Goal: Task Accomplishment & Management: Complete application form

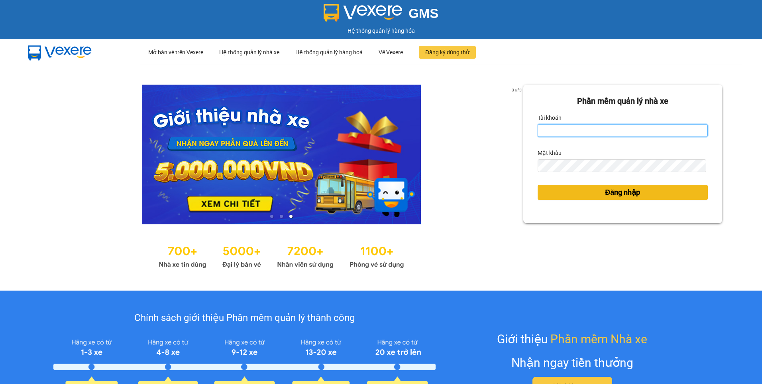
type input "thanhnt_hhhn.saoviet"
click at [616, 189] on span "Đăng nhập" at bounding box center [622, 192] width 35 height 11
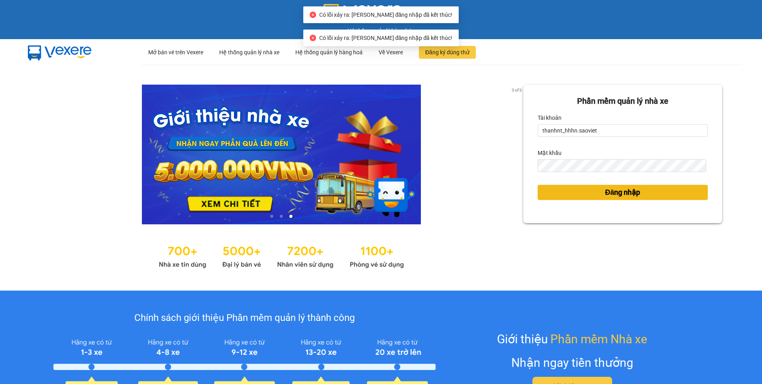
click at [614, 192] on span "Đăng nhập" at bounding box center [622, 192] width 35 height 11
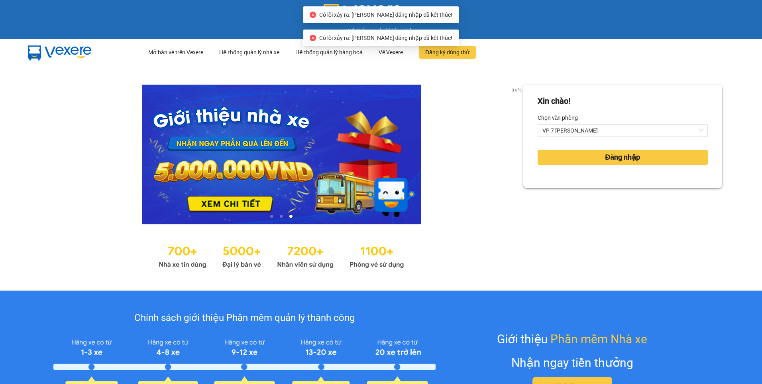
click at [614, 192] on div "Xin chào! Chọn văn phòng VP 7 Phạm Văn Đồng Đăng nhập" at bounding box center [622, 178] width 199 height 186
click at [614, 191] on div "Xin chào! Chọn văn phòng VP 7 Phạm Văn Đồng Đăng nhập" at bounding box center [622, 178] width 199 height 186
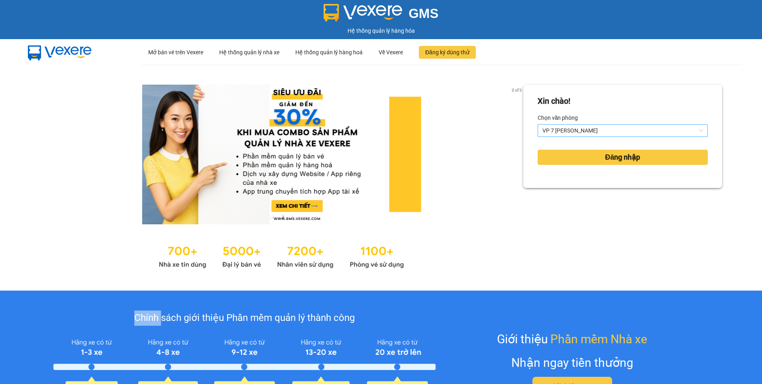
click at [591, 131] on span "VP 7 [PERSON_NAME]" at bounding box center [623, 130] width 161 height 12
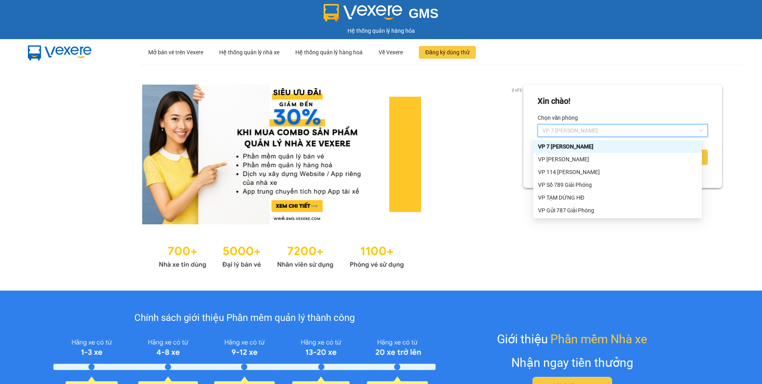
click at [576, 144] on div "VP 7 [PERSON_NAME]" at bounding box center [617, 146] width 159 height 9
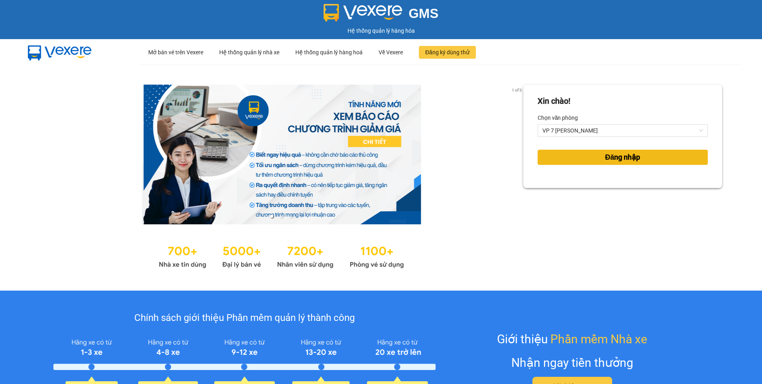
click at [626, 154] on span "Đăng nhập" at bounding box center [622, 157] width 35 height 11
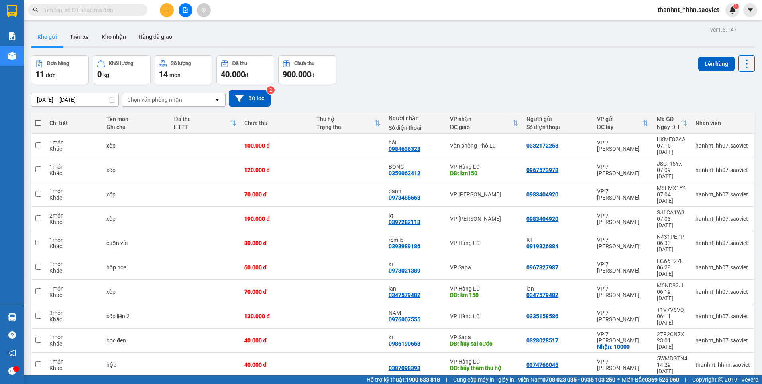
click at [140, 10] on span at bounding box center [142, 10] width 5 height 9
drag, startPoint x: 140, startPoint y: 10, endPoint x: 130, endPoint y: 12, distance: 9.6
click at [130, 12] on input "text" at bounding box center [91, 10] width 94 height 9
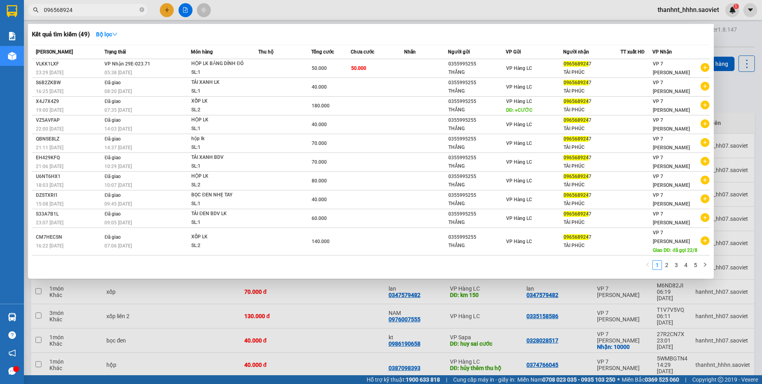
type input "0965689247"
click at [140, 8] on icon "close-circle" at bounding box center [142, 9] width 5 height 5
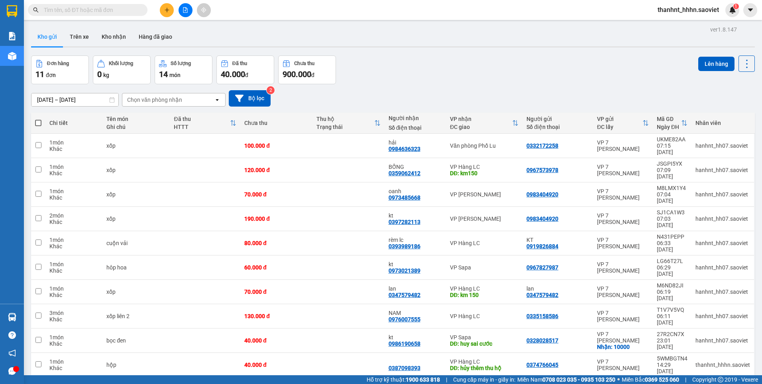
click at [65, 8] on input "text" at bounding box center [91, 10] width 94 height 9
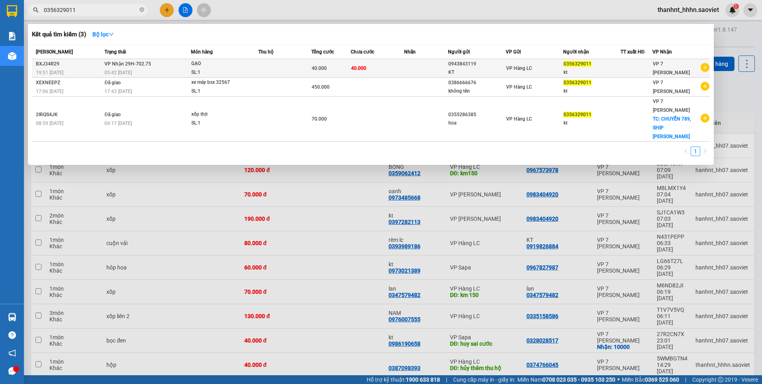
type input "0356329011"
click at [421, 64] on td at bounding box center [426, 68] width 44 height 19
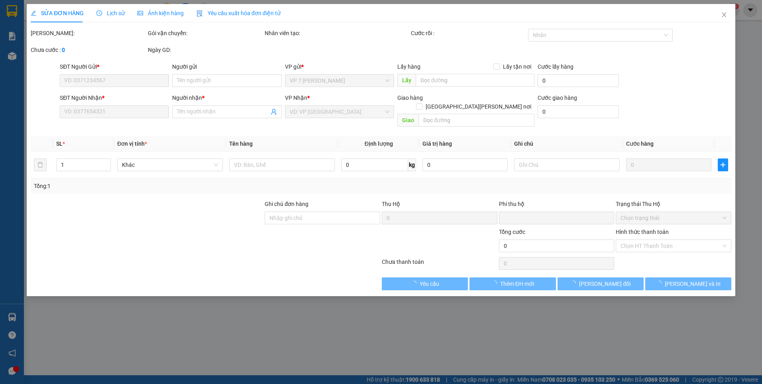
type input "0943843119"
type input "KT"
type input "0356329011"
type input "kt"
type input "0"
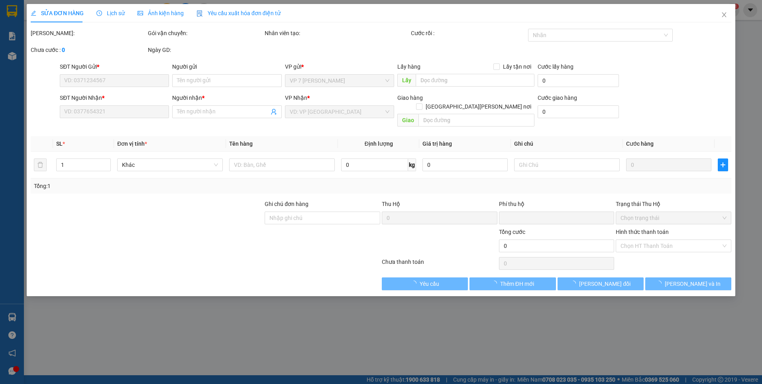
type input "40.000"
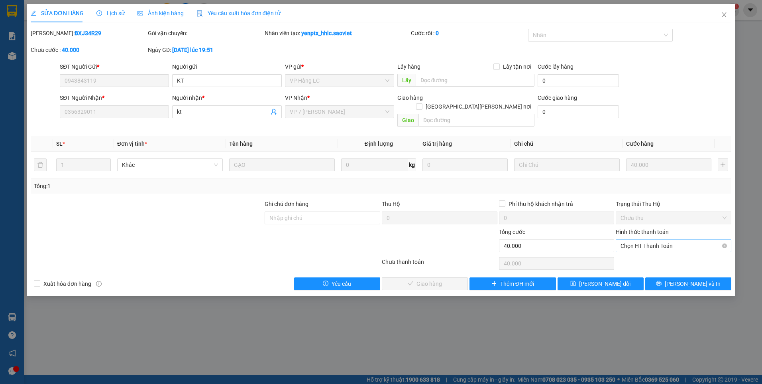
click at [627, 240] on span "Chọn HT Thanh Toán" at bounding box center [674, 246] width 106 height 12
drag, startPoint x: 625, startPoint y: 253, endPoint x: 505, endPoint y: 280, distance: 123.4
click at [625, 252] on div "Tại văn phòng" at bounding box center [674, 252] width 106 height 9
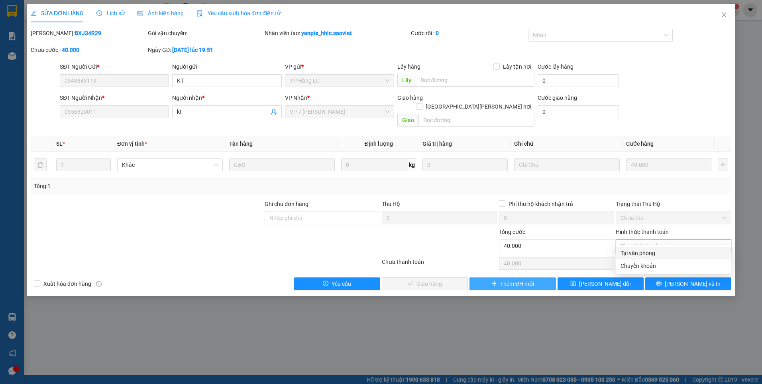
type input "0"
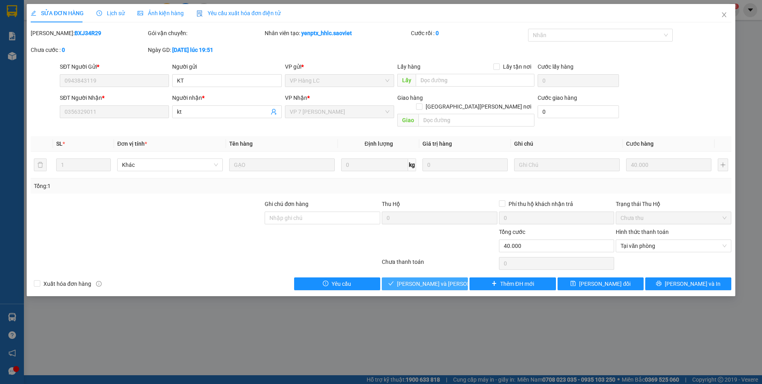
click at [437, 279] on span "[PERSON_NAME] và [PERSON_NAME] hàng" at bounding box center [451, 283] width 108 height 9
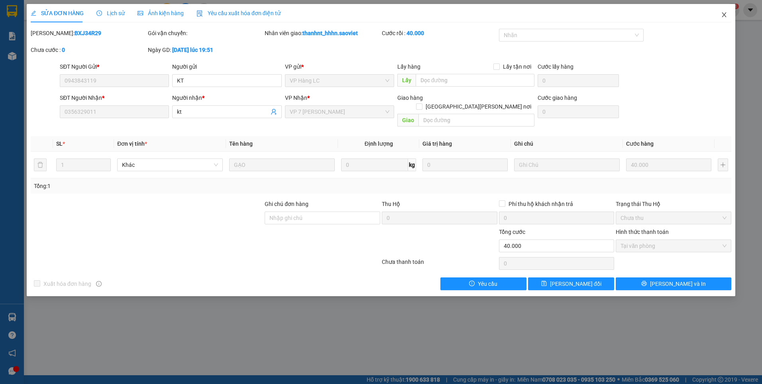
click at [725, 16] on icon "close" at bounding box center [724, 14] width 4 height 5
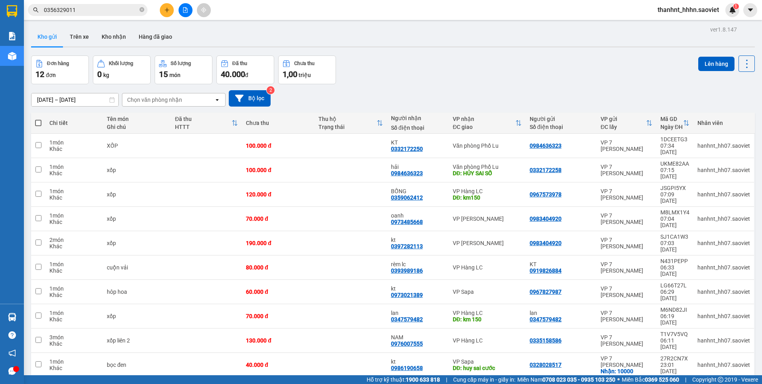
click at [129, 6] on span "0356329011" at bounding box center [88, 10] width 120 height 12
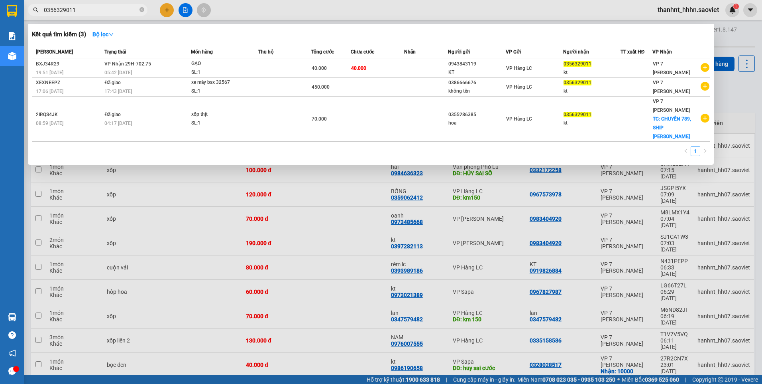
click at [345, 257] on div at bounding box center [381, 192] width 762 height 384
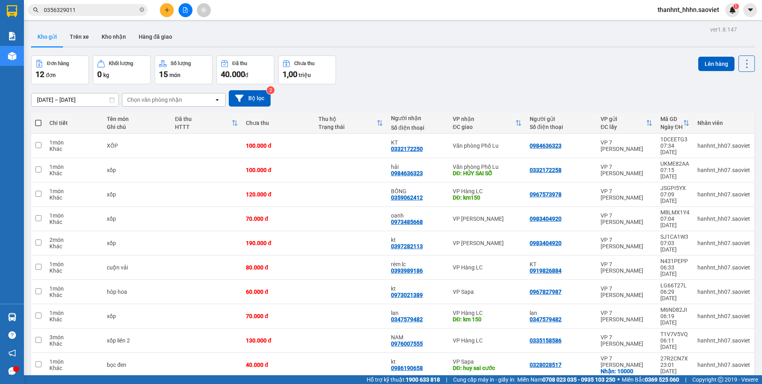
click at [660, 8] on span "thanhnt_hhhn.saoviet" at bounding box center [688, 10] width 74 height 10
click at [671, 25] on span "Đăng xuất" at bounding box center [691, 24] width 57 height 9
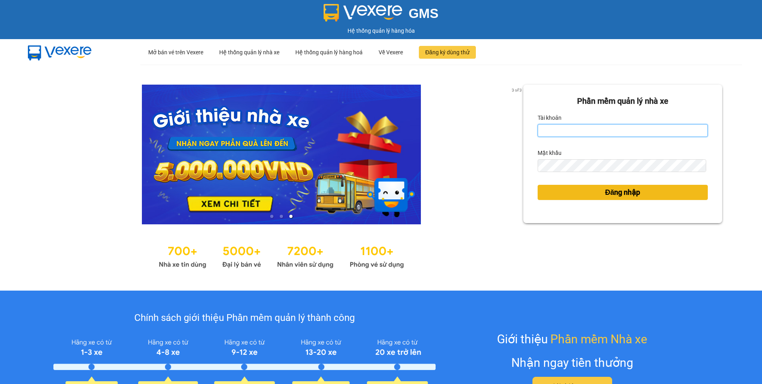
type input "thanhnt_hhhn.saoviet"
click at [694, 193] on button "Đăng nhập" at bounding box center [623, 192] width 170 height 15
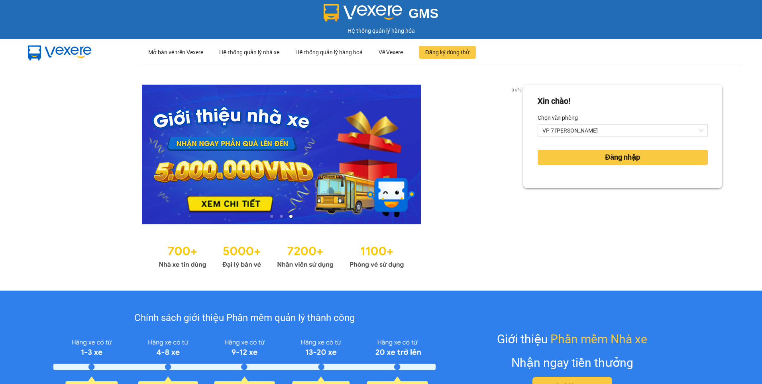
click at [686, 185] on div "Xin chào! Chọn văn phòng VP 7 Phạm Văn Đồng Đăng nhập" at bounding box center [622, 136] width 199 height 103
click at [666, 161] on button "Đăng nhập" at bounding box center [623, 157] width 170 height 15
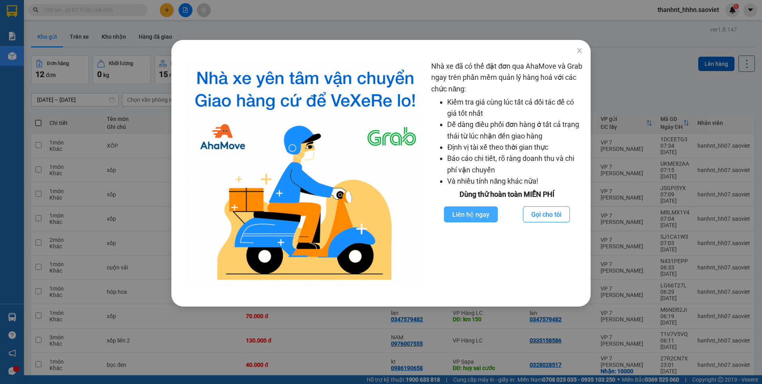
click at [468, 211] on span "Liên hệ ngay" at bounding box center [471, 214] width 37 height 10
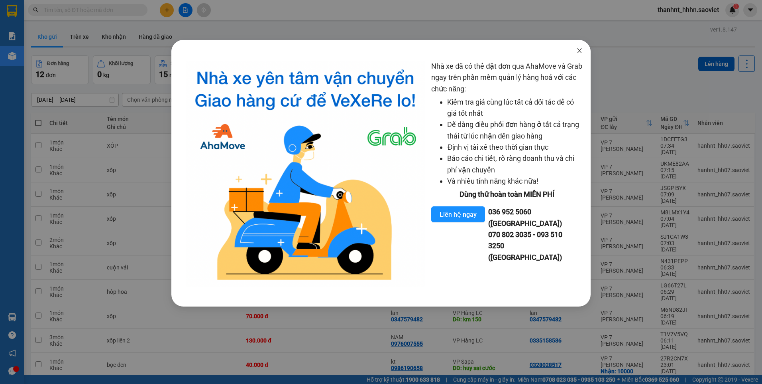
click at [579, 49] on icon "close" at bounding box center [580, 50] width 6 height 6
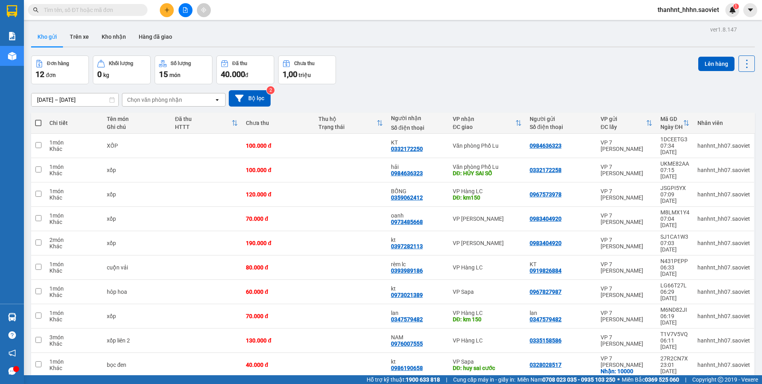
click at [43, 6] on span at bounding box center [88, 10] width 120 height 12
click at [44, 8] on input "text" at bounding box center [91, 10] width 94 height 9
drag, startPoint x: 44, startPoint y: 8, endPoint x: 203, endPoint y: 39, distance: 162.0
click at [205, 39] on div "Kho gửi Trên xe Kho nhận Hàng đã giao" at bounding box center [393, 37] width 724 height 21
click at [88, 10] on input "text" at bounding box center [91, 10] width 94 height 9
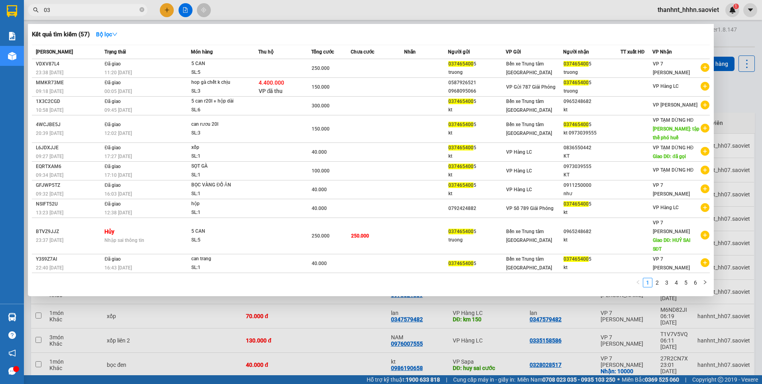
type input "0"
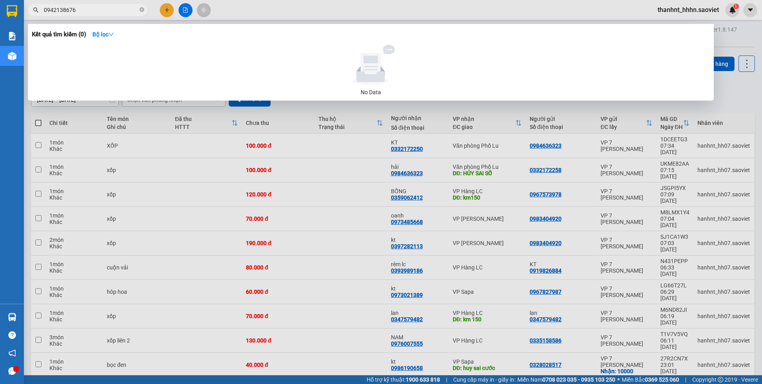
click at [82, 11] on input "0942138676" at bounding box center [91, 10] width 94 height 9
type input "0"
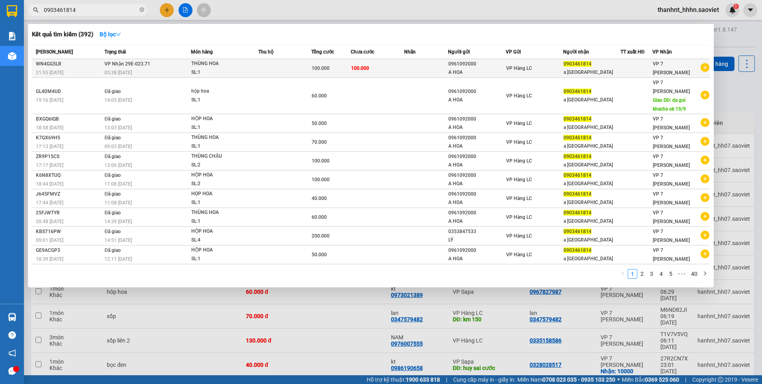
type input "0903461814"
click at [396, 66] on td "100.000" at bounding box center [377, 68] width 53 height 19
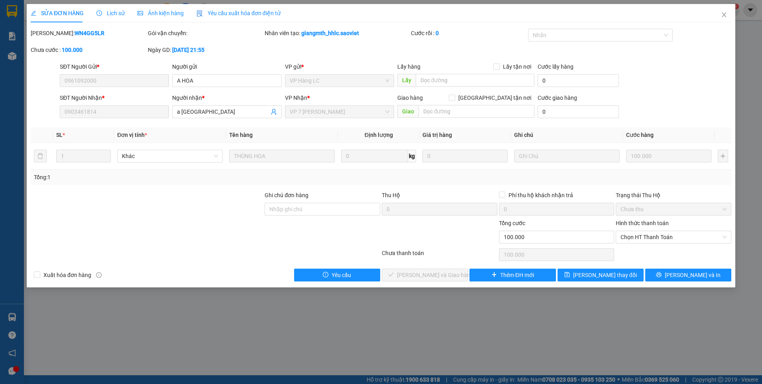
type input "0961092000"
type input "A HOA"
type input "0903461814"
type input "a ĐỨC"
type input "0"
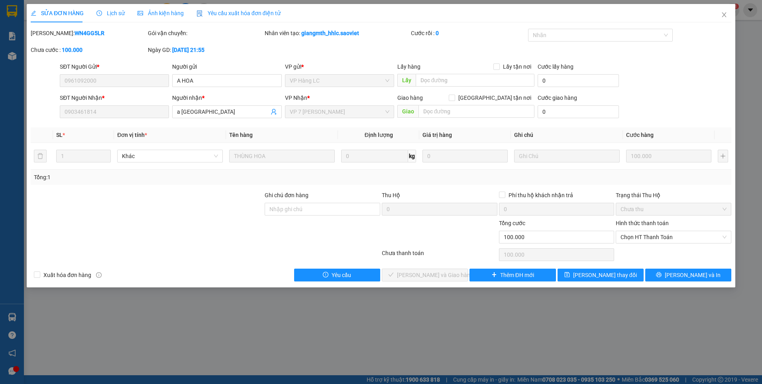
type input "100.000"
drag, startPoint x: 660, startPoint y: 231, endPoint x: 658, endPoint y: 241, distance: 10.2
click at [659, 239] on span "Chọn HT Thanh Toán" at bounding box center [674, 237] width 106 height 12
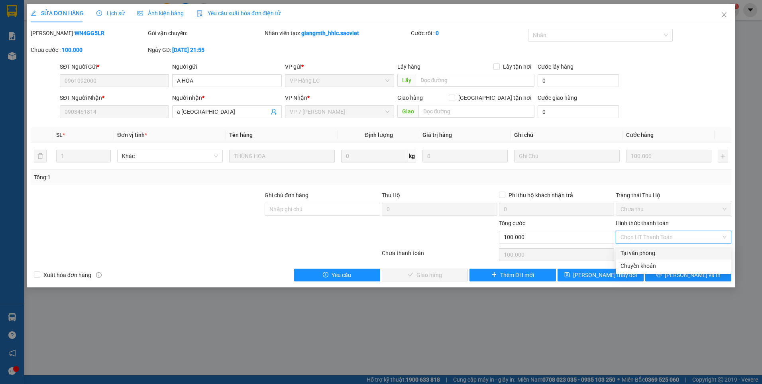
click at [641, 249] on div "Tại văn phòng" at bounding box center [674, 252] width 106 height 9
type input "0"
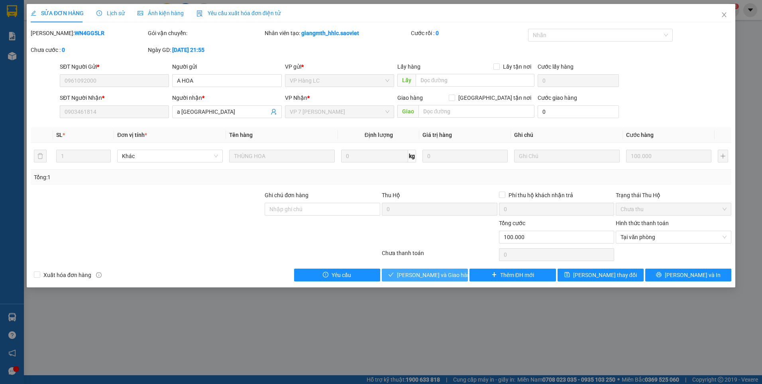
click at [452, 271] on button "[PERSON_NAME] và [PERSON_NAME] hàng" at bounding box center [425, 274] width 86 height 13
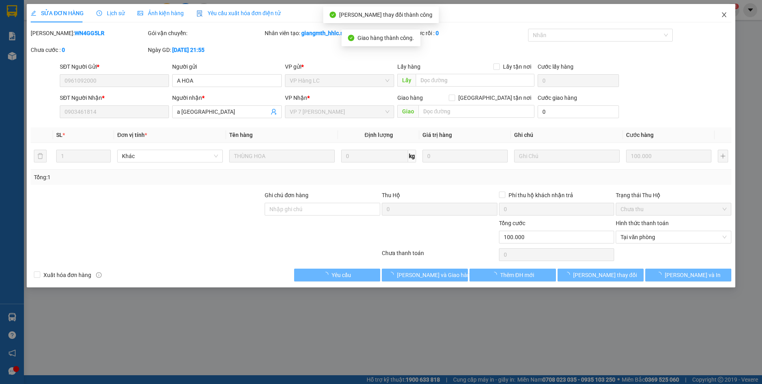
click at [725, 17] on icon "close" at bounding box center [724, 15] width 6 height 6
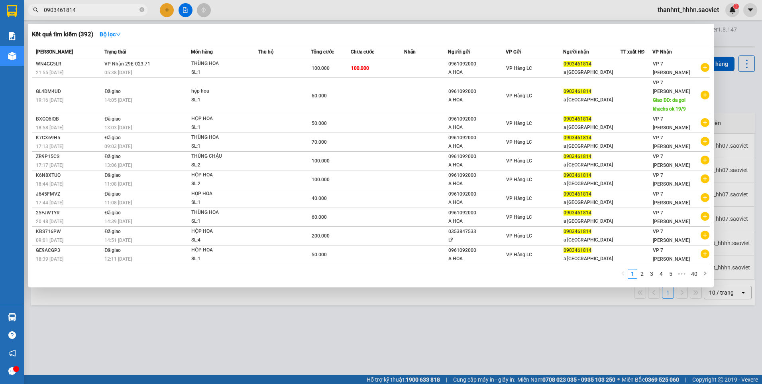
click at [77, 10] on input "0903461814" at bounding box center [91, 10] width 94 height 9
type input "0"
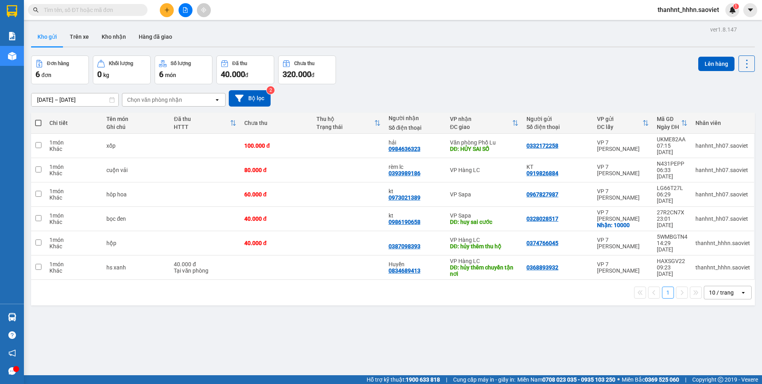
click at [85, 11] on input "text" at bounding box center [91, 10] width 94 height 9
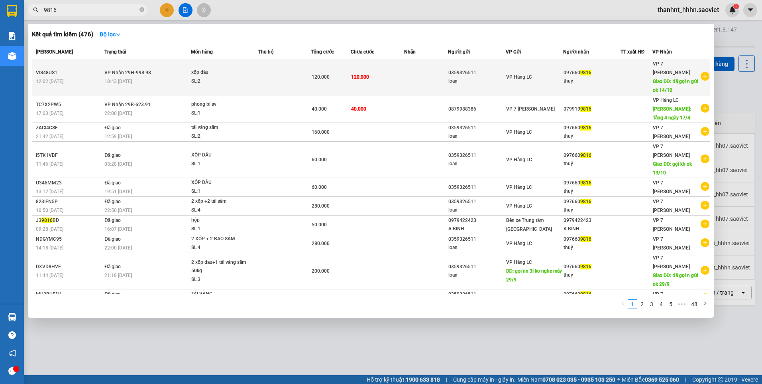
type input "9816"
click at [384, 74] on td "120.000" at bounding box center [377, 77] width 53 height 36
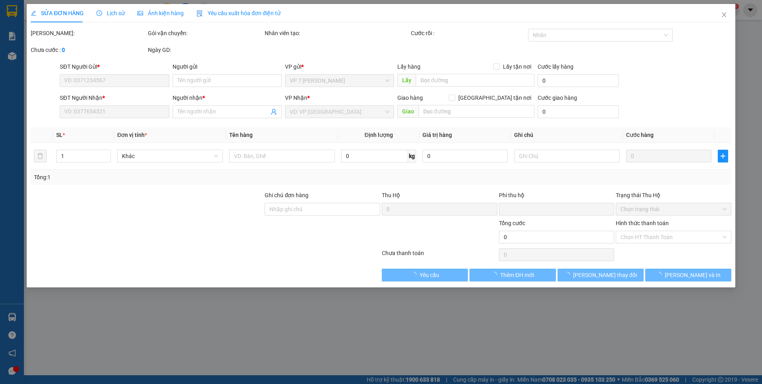
type input "0359326511"
type input "loan"
type input "0976609816"
type input "thuỷ"
type input "đã gọi n gửi ok 14/10"
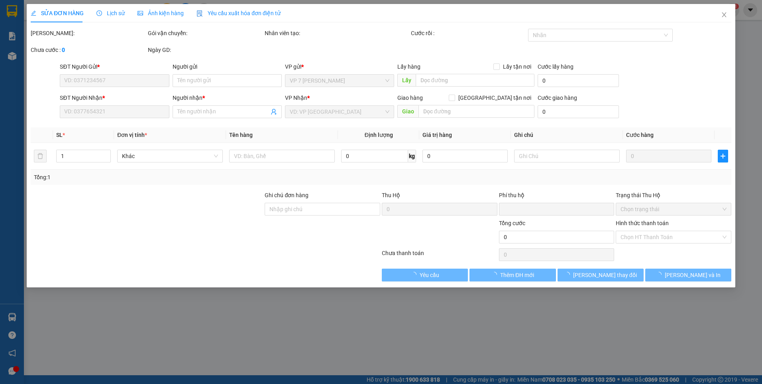
type input "0"
type input "120.000"
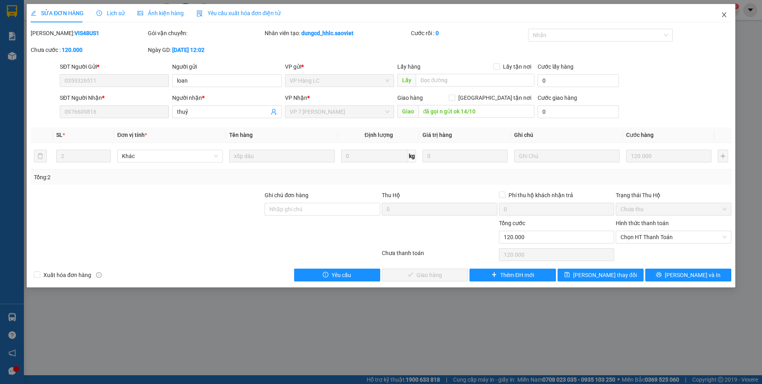
click at [724, 14] on icon "close" at bounding box center [724, 15] width 6 height 6
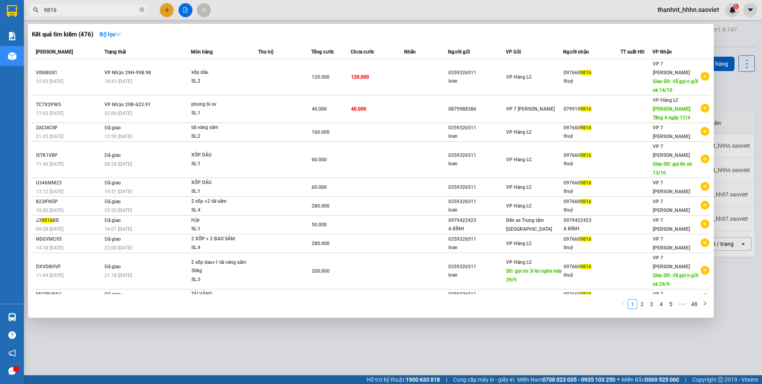
click at [58, 10] on input "9816" at bounding box center [91, 10] width 94 height 9
type input "9"
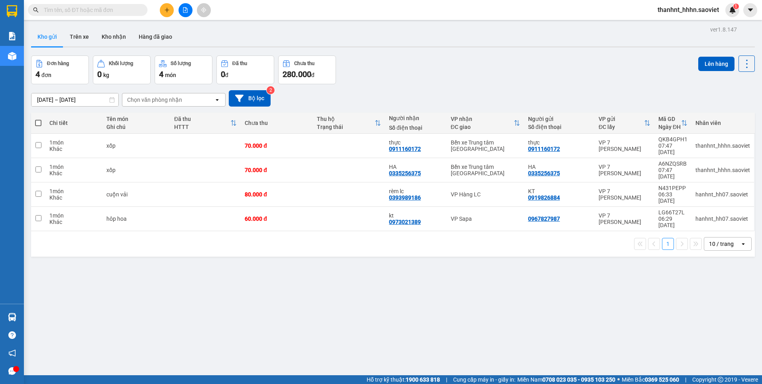
click at [102, 10] on input "text" at bounding box center [91, 10] width 94 height 9
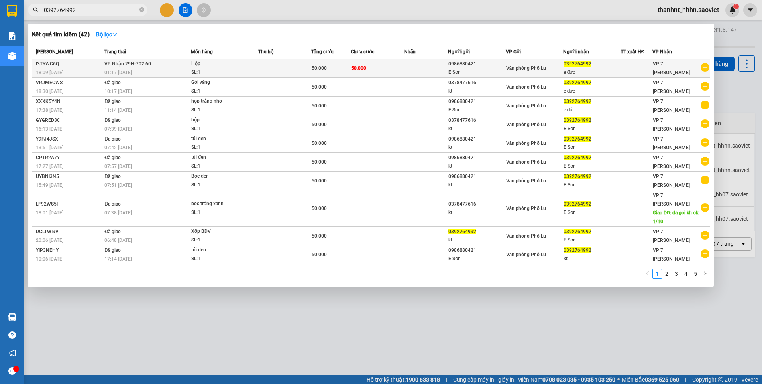
type input "0392764992"
click at [415, 69] on td at bounding box center [426, 68] width 44 height 19
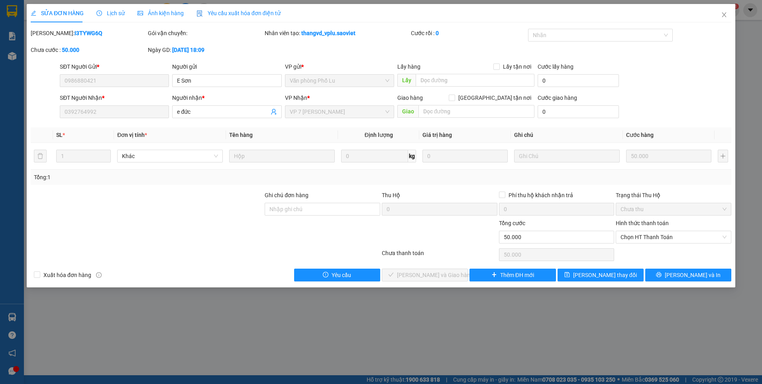
type input "0986880421"
type input "E Sơn"
type input "0392764992"
type input "e đức"
type input "0"
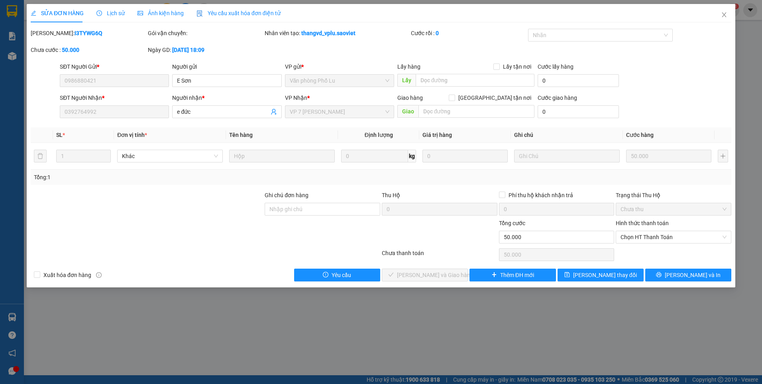
type input "50.000"
click at [630, 236] on span "Chọn HT Thanh Toán" at bounding box center [674, 237] width 106 height 12
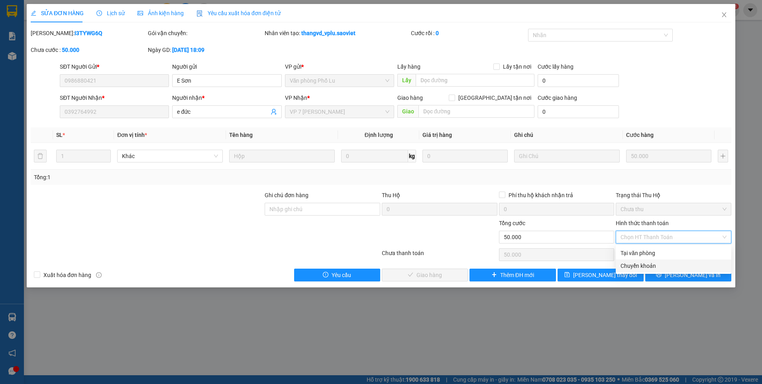
click at [642, 262] on div "Chuyển khoản" at bounding box center [674, 265] width 106 height 9
type input "0"
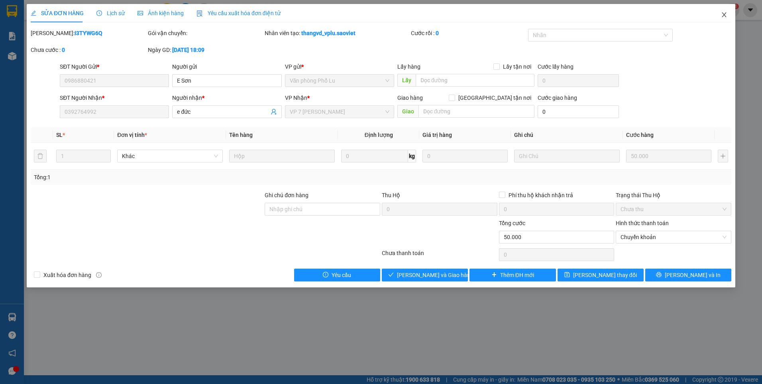
click at [732, 14] on span "Close" at bounding box center [724, 15] width 22 height 22
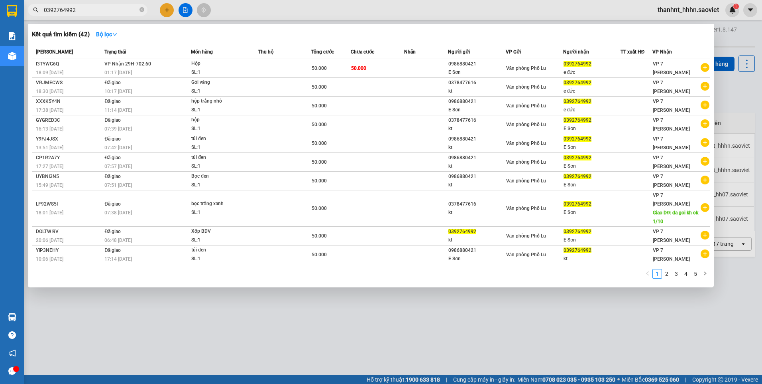
click at [87, 10] on input "0392764992" at bounding box center [91, 10] width 94 height 9
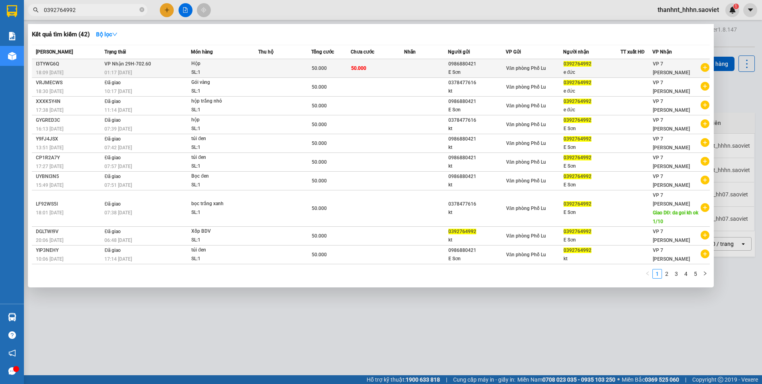
click at [242, 61] on div "Hộp" at bounding box center [221, 63] width 60 height 9
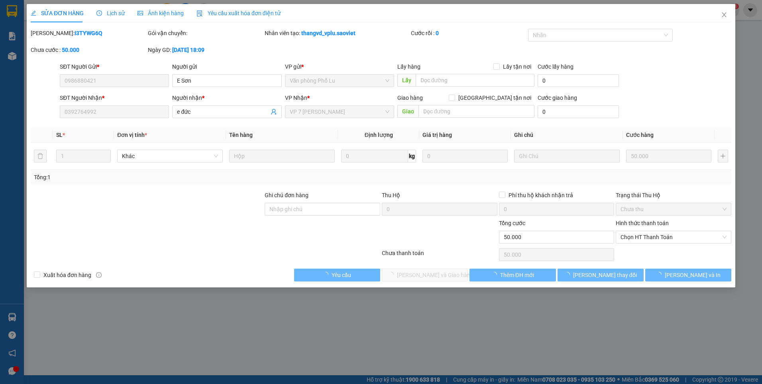
type input "0986880421"
type input "E Sơn"
type input "0392764992"
type input "e đức"
type input "0"
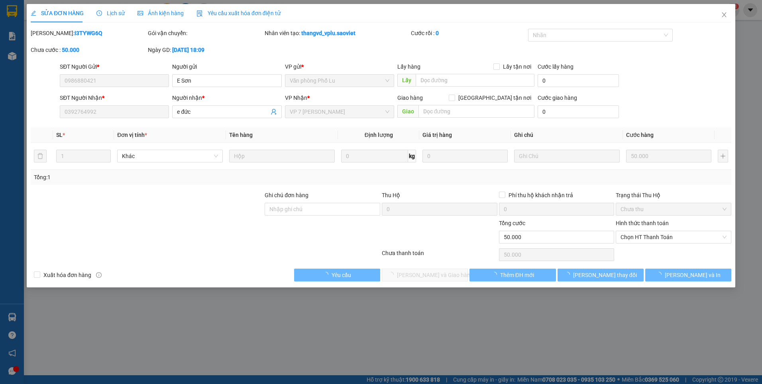
type input "50.000"
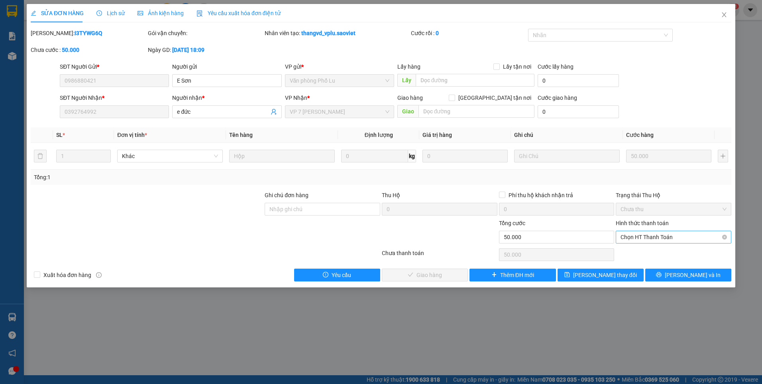
click at [689, 234] on span "Chọn HT Thanh Toán" at bounding box center [674, 237] width 106 height 12
click at [657, 260] on div "Chuyển khoản" at bounding box center [674, 265] width 116 height 13
type input "0"
click at [437, 276] on span "[PERSON_NAME] và [PERSON_NAME] hàng" at bounding box center [435, 274] width 77 height 9
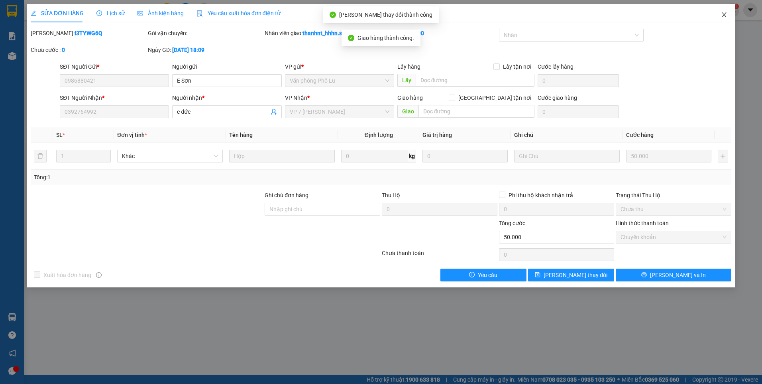
click at [724, 10] on span "Close" at bounding box center [724, 15] width 22 height 22
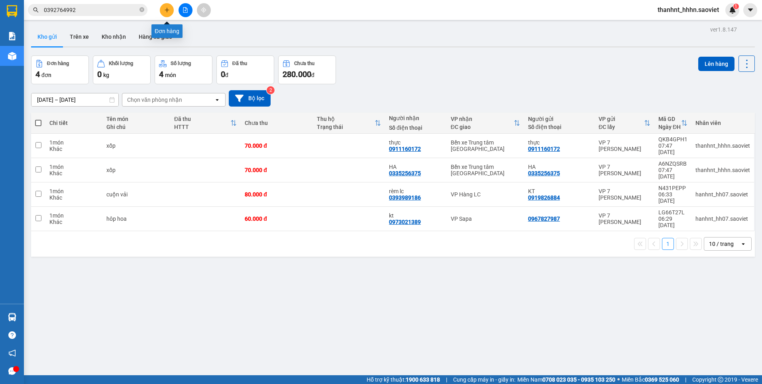
click at [165, 8] on icon "plus" at bounding box center [167, 10] width 6 height 6
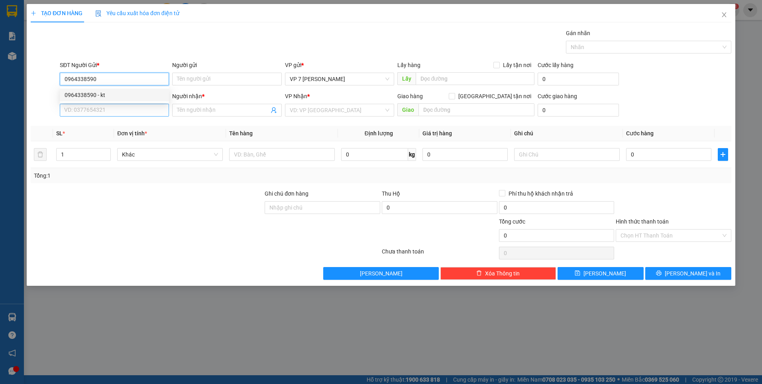
type input "0964338590"
click at [121, 112] on input "SĐT Người Nhận *" at bounding box center [114, 110] width 109 height 13
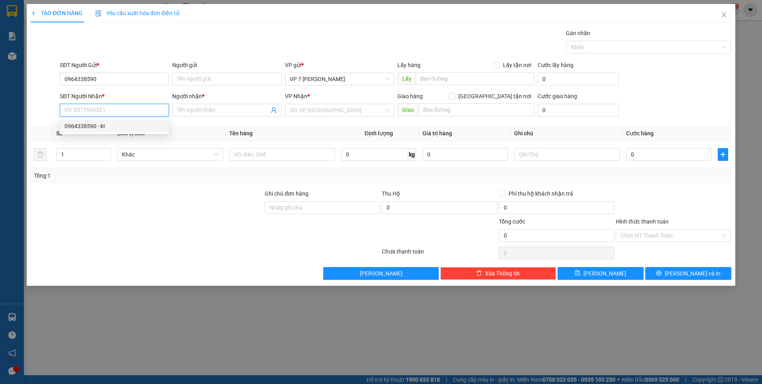
click at [90, 121] on div "0964338590 - kt" at bounding box center [114, 126] width 109 height 13
type input "0964338590"
type input "kt"
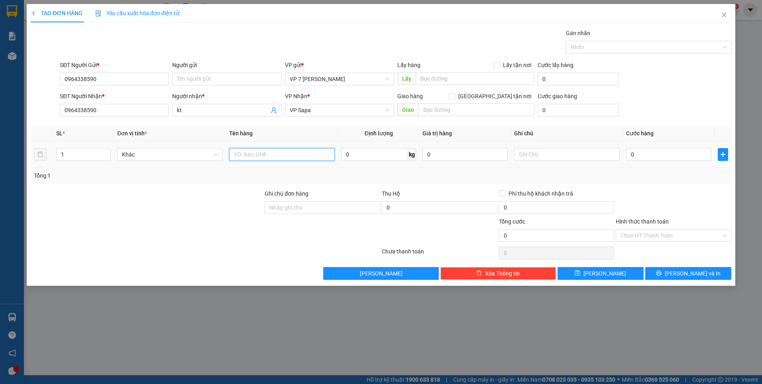
click at [251, 155] on input "text" at bounding box center [282, 154] width 106 height 13
type input "xốp"
click at [653, 152] on input "0" at bounding box center [668, 154] width 85 height 13
type input "7"
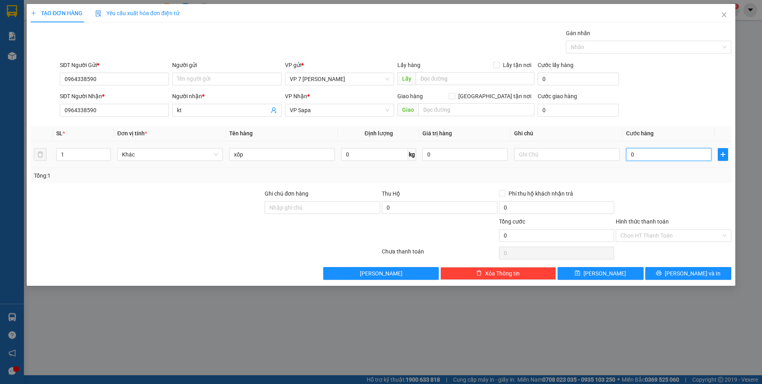
type input "7"
type input "70"
type input "700"
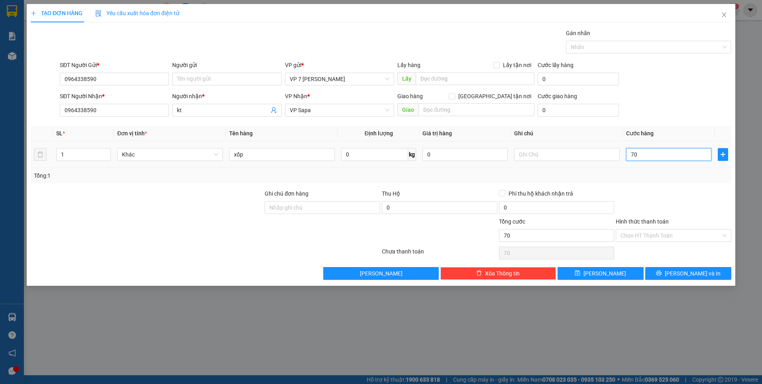
type input "700"
type input "7.000"
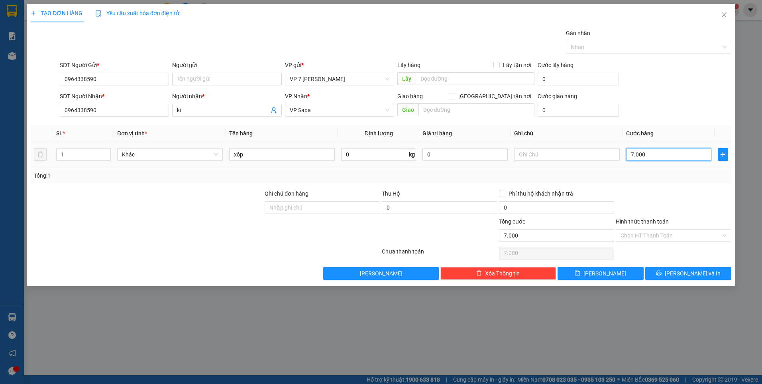
type input "70.000"
click at [669, 273] on button "[PERSON_NAME] và In" at bounding box center [688, 273] width 86 height 13
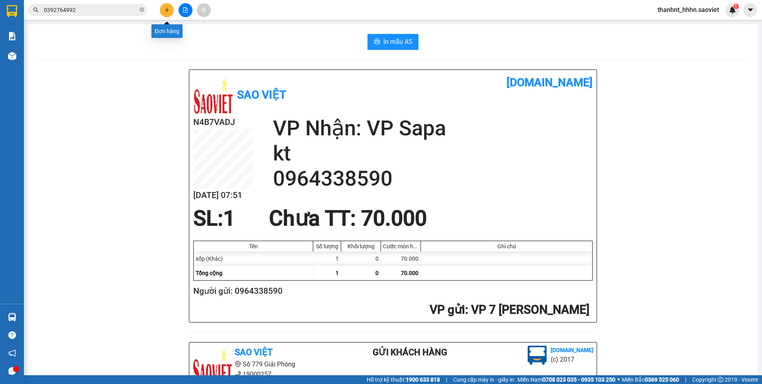
click at [164, 8] on icon "plus" at bounding box center [167, 10] width 6 height 6
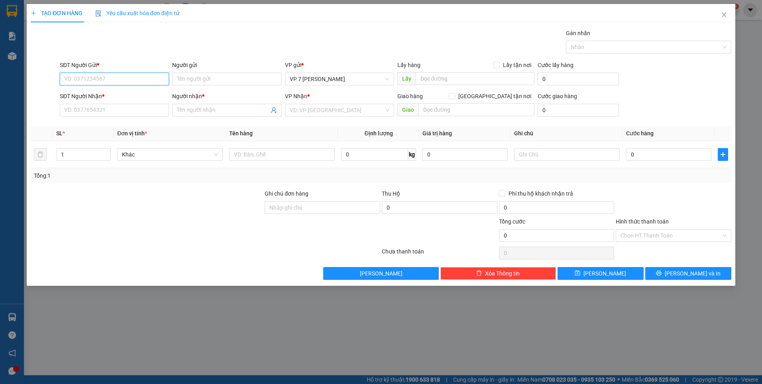
click at [121, 79] on input "SĐT Người Gửi *" at bounding box center [114, 79] width 109 height 13
type input "0941920996"
click at [100, 94] on div "0941920996 - kt" at bounding box center [115, 95] width 100 height 9
type input "kt"
type input "0973355098"
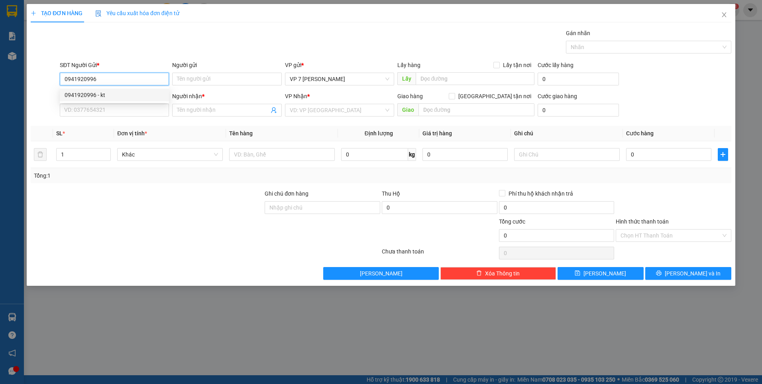
type input "BẮC"
type input "0941920996"
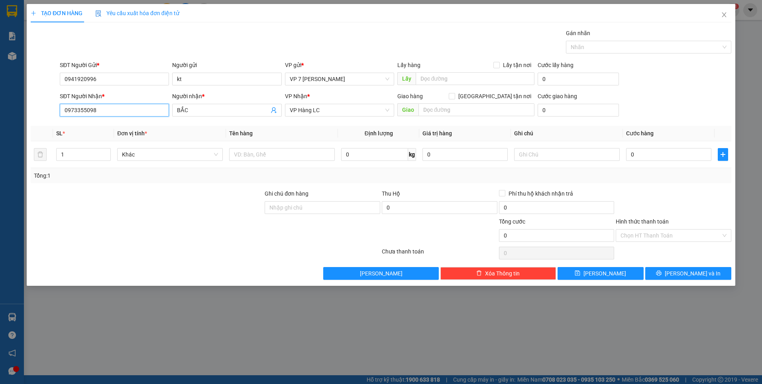
click at [101, 109] on input "0973355098" at bounding box center [114, 110] width 109 height 13
click at [287, 156] on input "text" at bounding box center [282, 154] width 106 height 13
type input "xốp"
click at [641, 153] on input "0" at bounding box center [668, 154] width 85 height 13
type input "5"
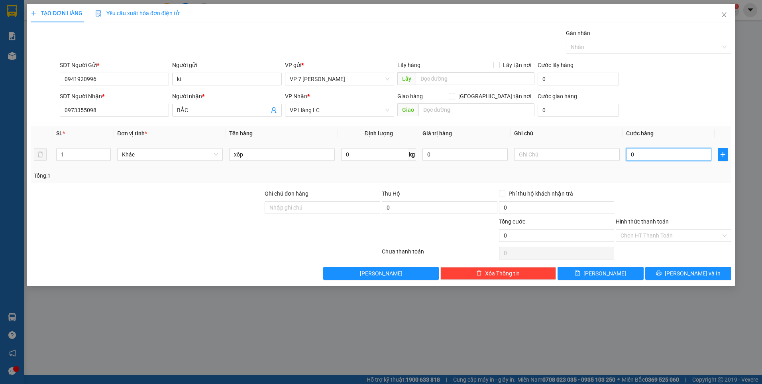
type input "5"
type input "50"
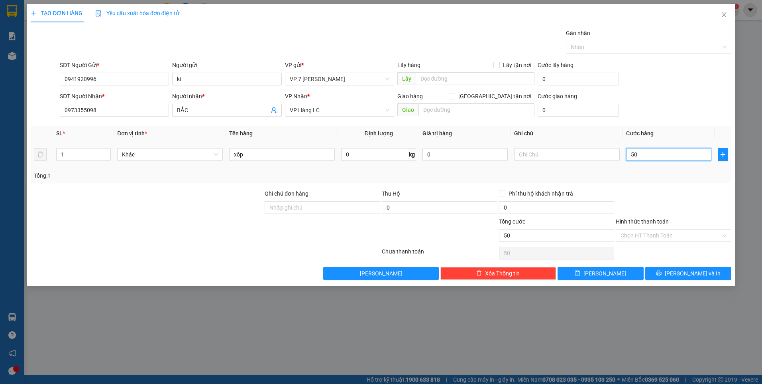
type input "500"
type input "5.000"
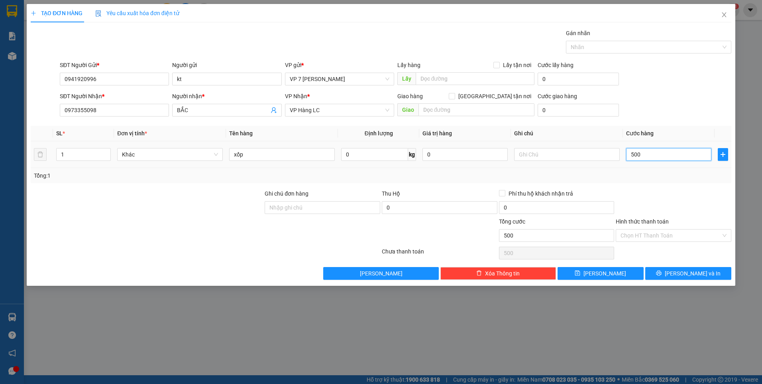
type input "5.000"
type input "50.000"
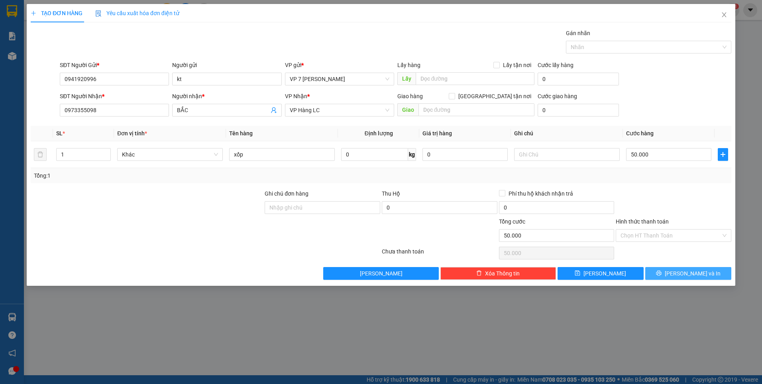
click at [668, 270] on button "[PERSON_NAME] và In" at bounding box center [688, 273] width 86 height 13
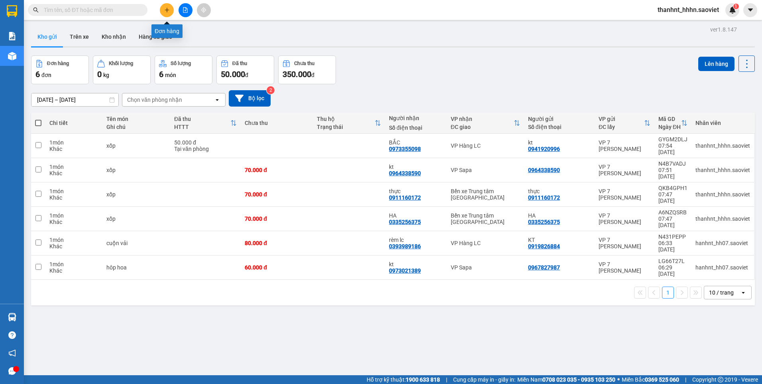
click at [165, 6] on button at bounding box center [167, 10] width 14 height 14
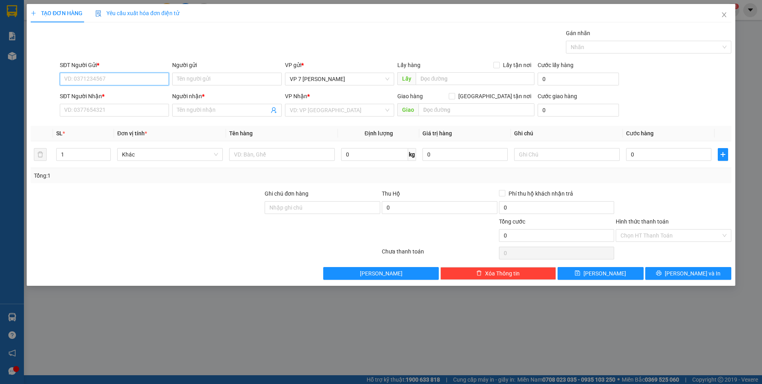
click at [144, 80] on input "SĐT Người Gửi *" at bounding box center [114, 79] width 109 height 13
type input "0"
click at [88, 96] on div "0396966988 - kt" at bounding box center [115, 95] width 100 height 9
type input "0396966988"
type input "kt"
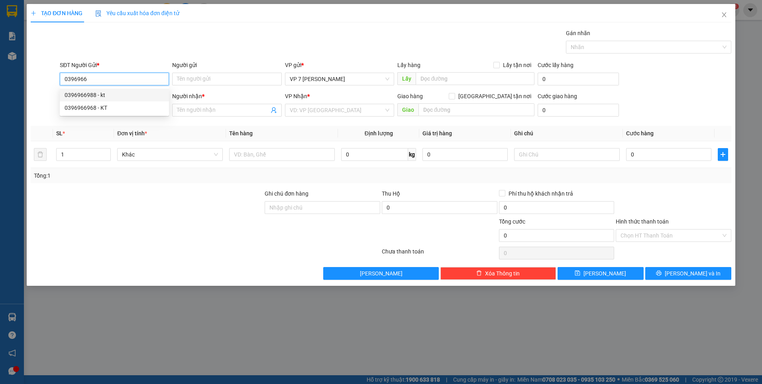
type input "0962911611"
type input "kt"
type input "0396966988"
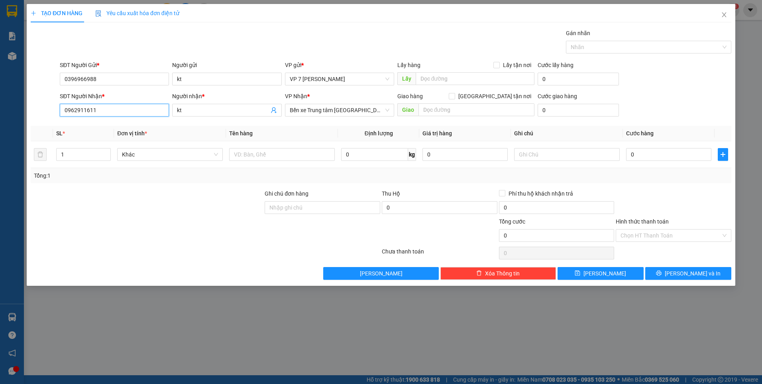
click at [101, 110] on input "0962911611" at bounding box center [114, 110] width 109 height 13
type input "0"
click at [91, 123] on div "0962911611 - kt" at bounding box center [115, 126] width 100 height 9
click at [95, 125] on div "0962911611 - kt" at bounding box center [115, 126] width 100 height 9
type input "0962911611"
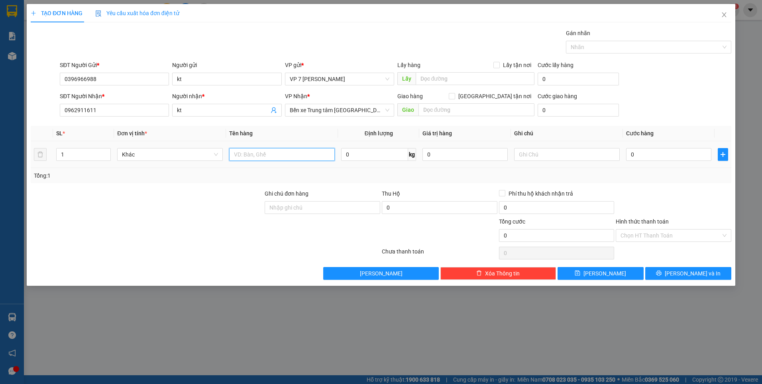
click at [260, 152] on input "text" at bounding box center [282, 154] width 106 height 13
type input "xốp hái sản"
click at [642, 152] on input "0" at bounding box center [668, 154] width 85 height 13
type input "5"
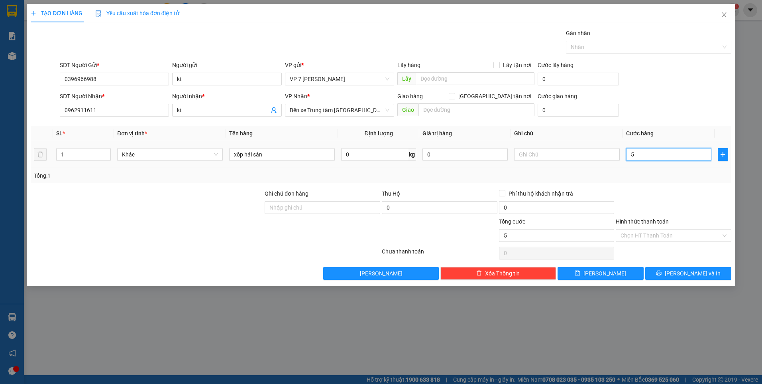
type input "5"
type input "50"
type input "500"
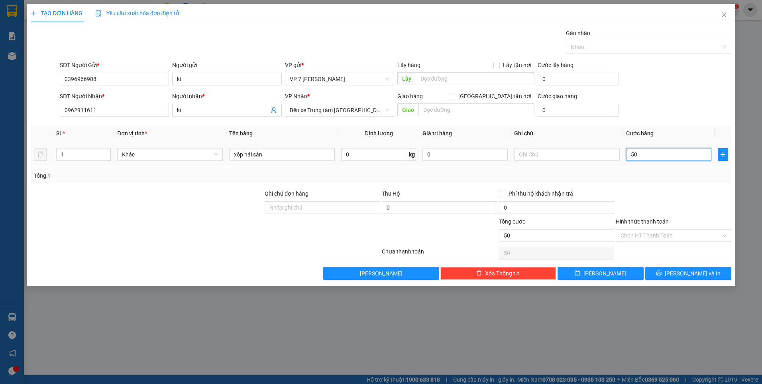
type input "500"
type input "5.000"
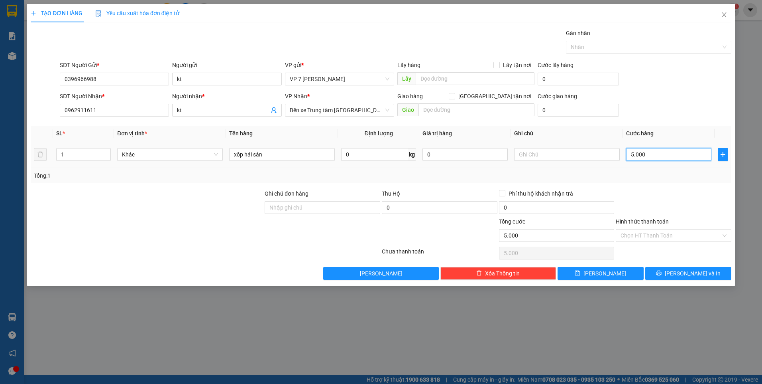
type input "50.000"
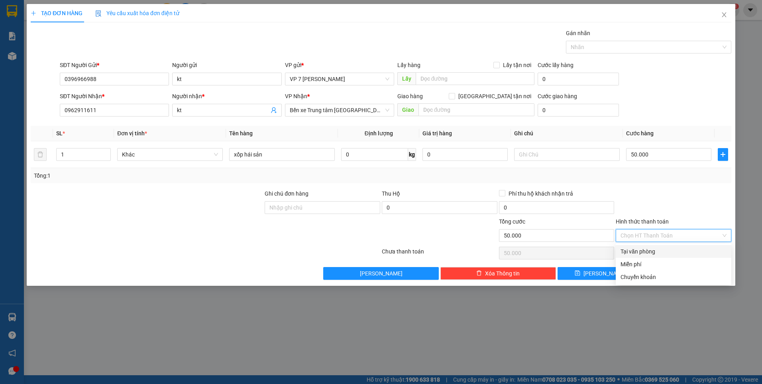
click at [636, 231] on input "Hình thức thanh toán" at bounding box center [671, 235] width 100 height 12
click at [634, 270] on div "Chuyển khoản" at bounding box center [674, 276] width 116 height 13
type input "0"
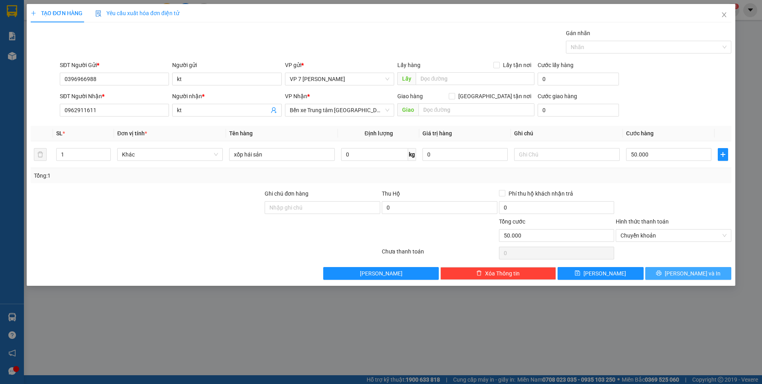
click at [668, 270] on button "[PERSON_NAME] và In" at bounding box center [688, 273] width 86 height 13
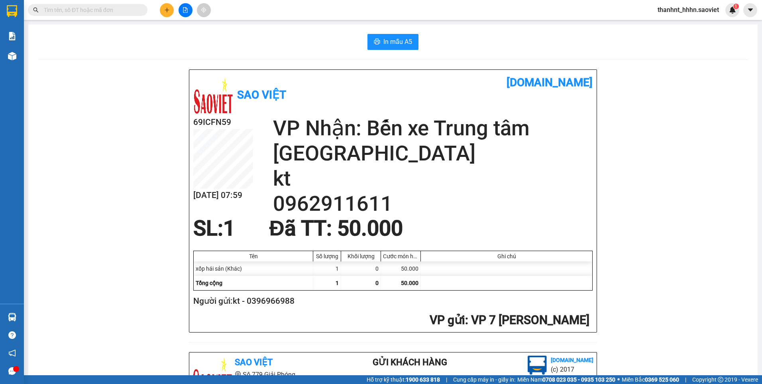
click at [114, 12] on input "text" at bounding box center [91, 10] width 94 height 9
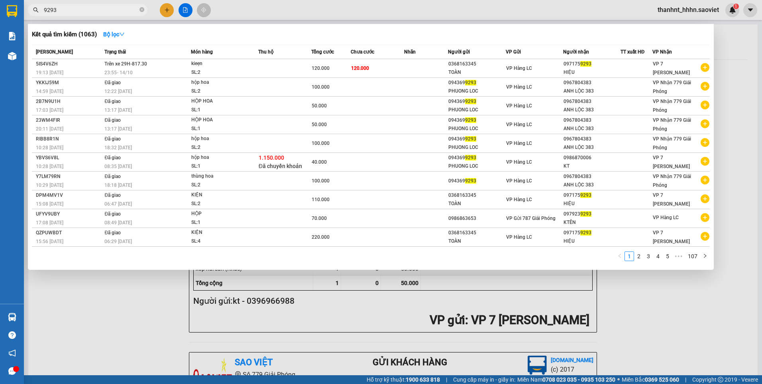
click at [70, 10] on input "9293" at bounding box center [91, 10] width 94 height 9
type input "9"
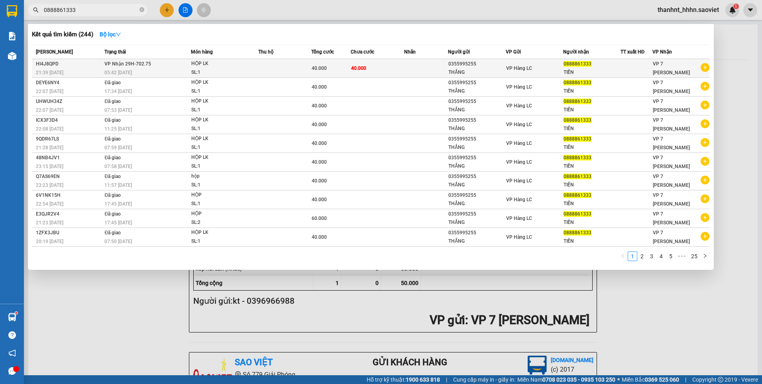
type input "0888861333"
click at [507, 67] on span "VP Hàng LC" at bounding box center [519, 68] width 26 height 6
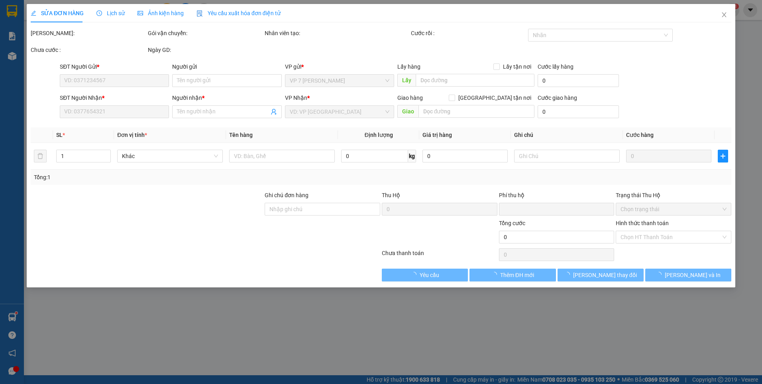
type input "0355995255"
type input "THẮNG"
type input "0888861333"
type input "TIẾN"
type input "0"
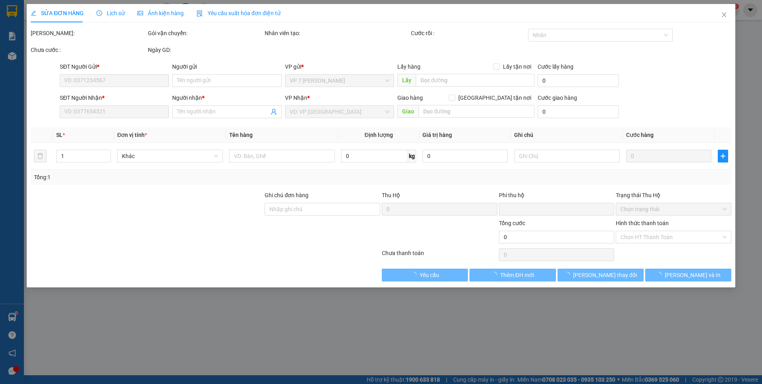
type input "40.000"
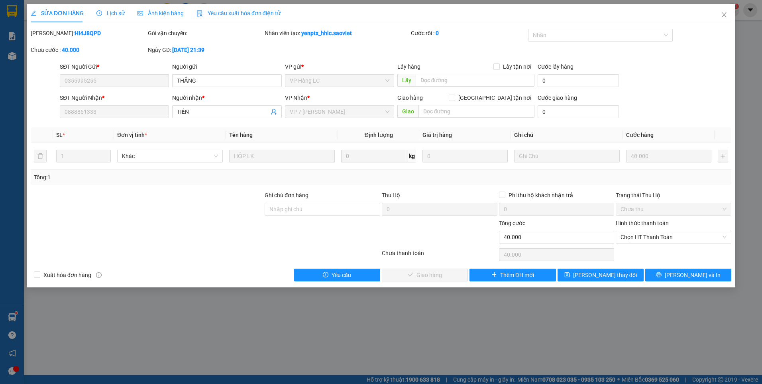
drag, startPoint x: 651, startPoint y: 235, endPoint x: 649, endPoint y: 244, distance: 8.9
click at [651, 234] on span "Chọn HT Thanh Toán" at bounding box center [674, 237] width 106 height 12
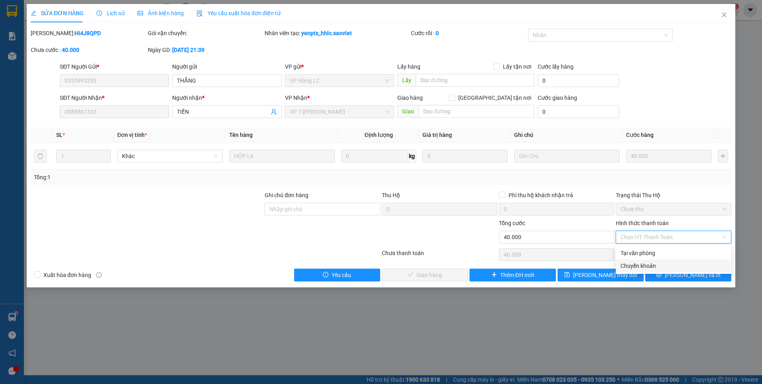
click at [649, 268] on div "Chuyển khoản" at bounding box center [674, 265] width 106 height 9
type input "0"
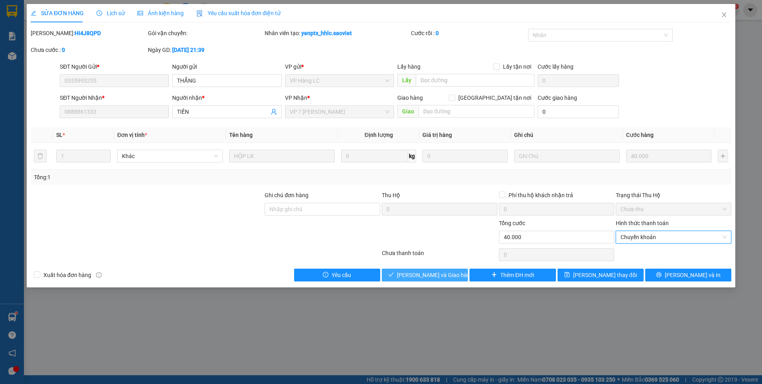
click at [461, 277] on button "[PERSON_NAME] và [PERSON_NAME] hàng" at bounding box center [425, 274] width 86 height 13
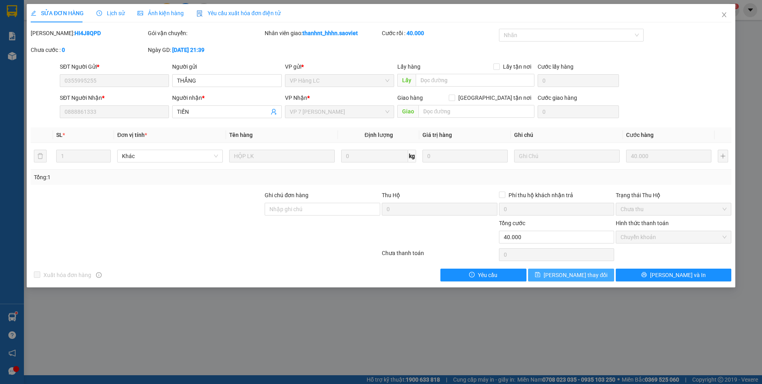
click at [588, 274] on span "[PERSON_NAME] đổi" at bounding box center [576, 274] width 64 height 9
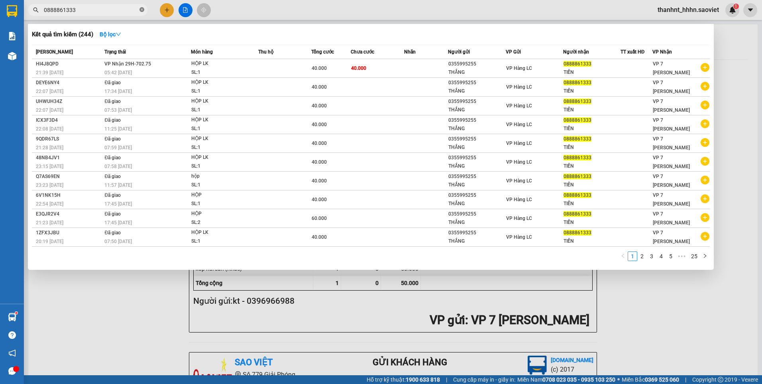
click at [143, 7] on span at bounding box center [142, 10] width 5 height 8
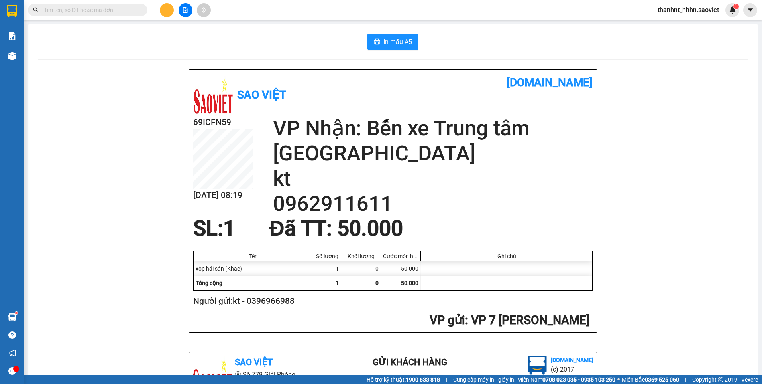
click at [129, 9] on input "text" at bounding box center [91, 10] width 94 height 9
click at [166, 9] on icon "plus" at bounding box center [167, 10] width 6 height 6
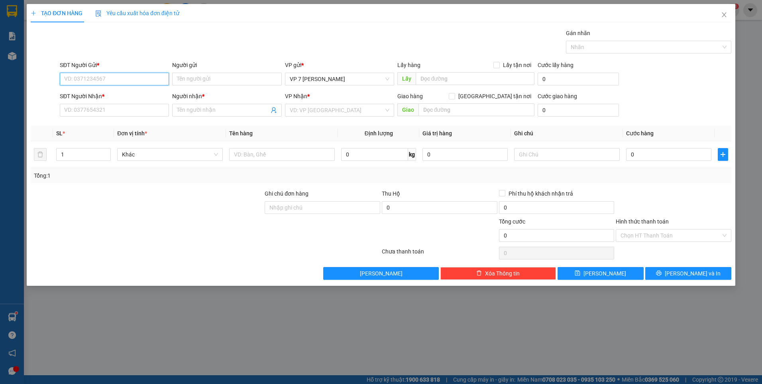
click at [108, 78] on input "SĐT Người Gửi *" at bounding box center [114, 79] width 109 height 13
click at [108, 78] on input "0947764" at bounding box center [114, 79] width 109 height 13
type input "0967764696"
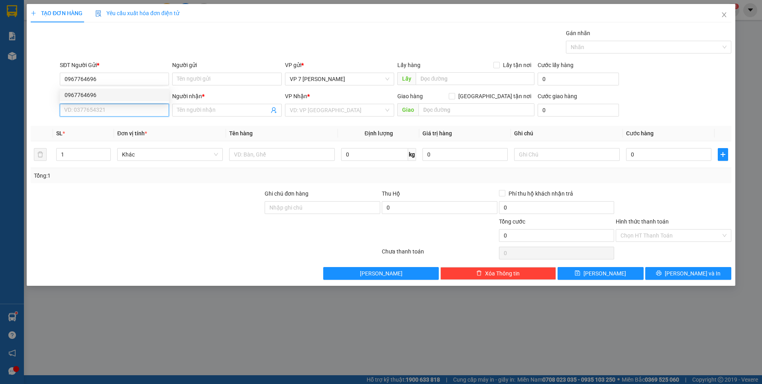
click at [129, 112] on input "SĐT Người Nhận *" at bounding box center [114, 110] width 109 height 13
type input "0862032662"
click at [118, 122] on div "0862032662 - Thành" at bounding box center [115, 126] width 100 height 9
type input "Thành"
type input "5/10c"
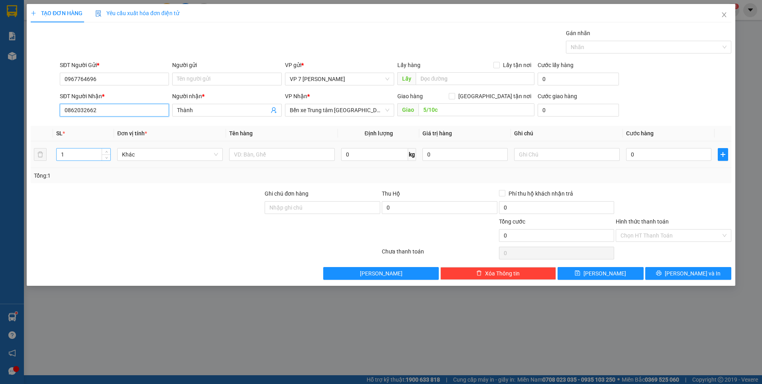
type input "0862032662"
click at [71, 154] on input "1" at bounding box center [84, 154] width 54 height 12
type input "3"
click at [236, 155] on input "text" at bounding box center [282, 154] width 106 height 13
type input "1bao+1 th+1 bọc bông"
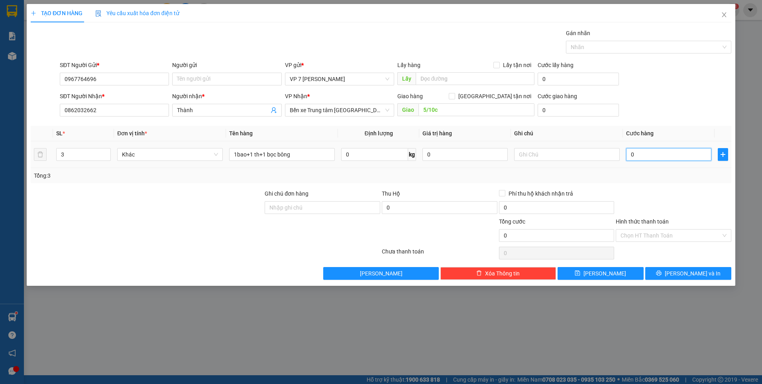
click at [639, 157] on input "0" at bounding box center [668, 154] width 85 height 13
type input "1"
type input "18"
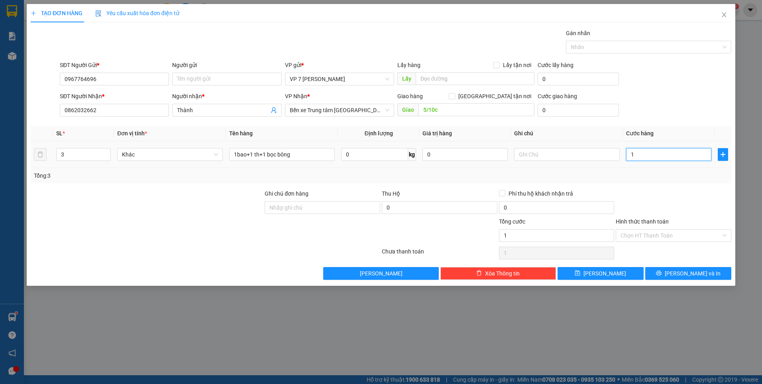
type input "18"
type input "180"
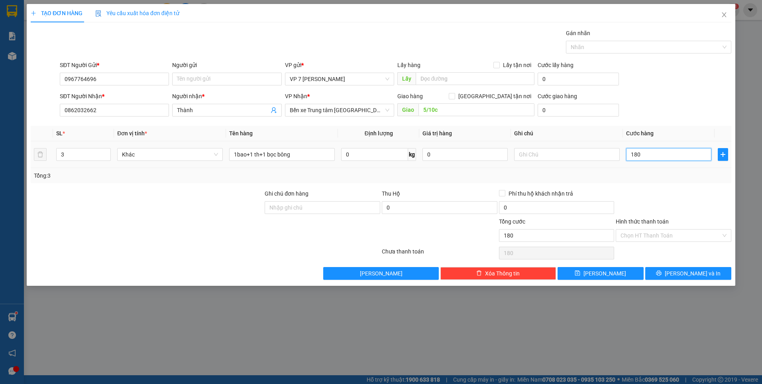
type input "1.800"
type input "18.000"
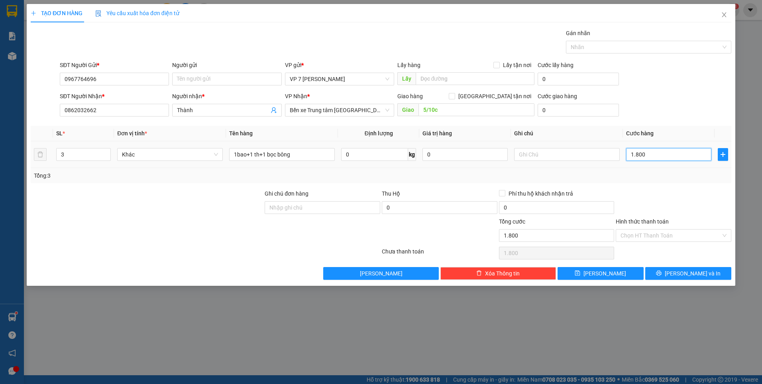
type input "18.000"
type input "180.000"
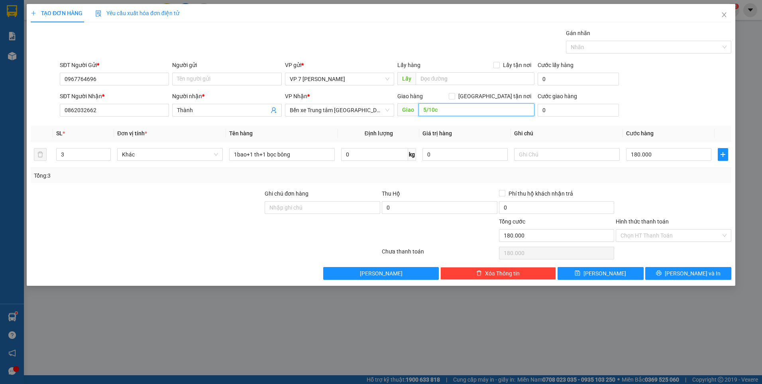
click at [462, 115] on input "5/10c" at bounding box center [477, 109] width 116 height 13
click at [659, 276] on button "[PERSON_NAME] và In" at bounding box center [688, 273] width 86 height 13
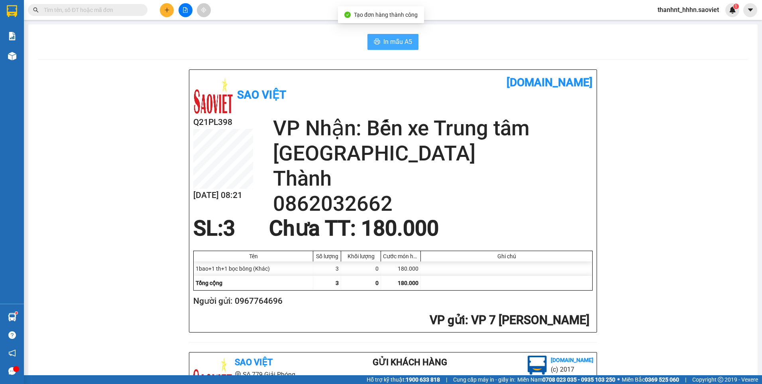
click at [403, 39] on span "In mẫu A5" at bounding box center [398, 42] width 29 height 10
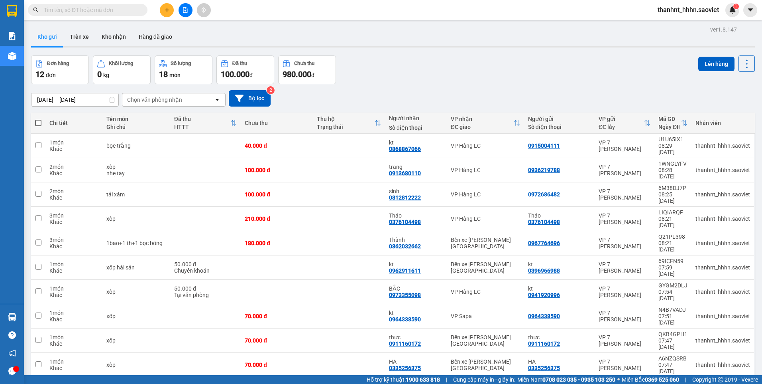
click at [99, 25] on div "ver 1.8.147 Kho gửi Trên xe [PERSON_NAME] Hàng đã [PERSON_NAME] hàng 12 đơn [PE…" at bounding box center [393, 216] width 730 height 384
click at [107, 35] on button "Kho nhận" at bounding box center [113, 36] width 37 height 19
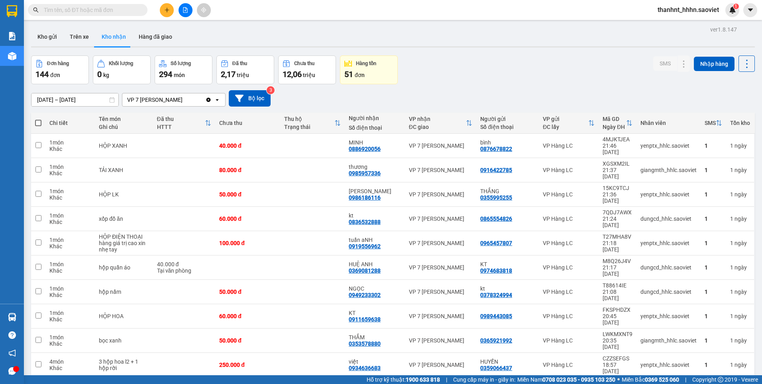
click at [723, 383] on div "10 / trang" at bounding box center [721, 390] width 25 height 8
click at [726, 314] on span "100 / trang" at bounding box center [719, 315] width 29 height 8
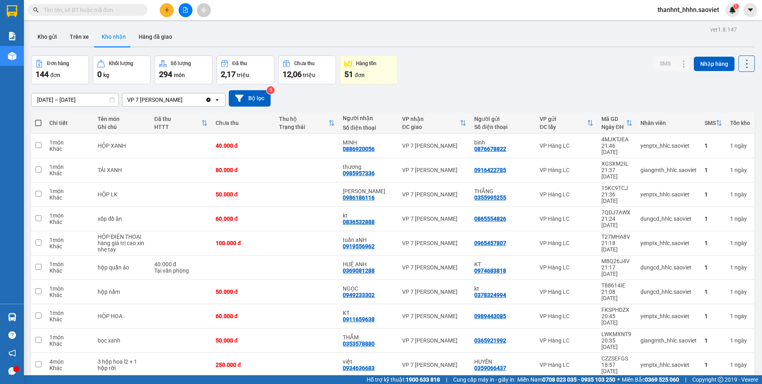
click at [126, 14] on input "text" at bounding box center [91, 10] width 94 height 9
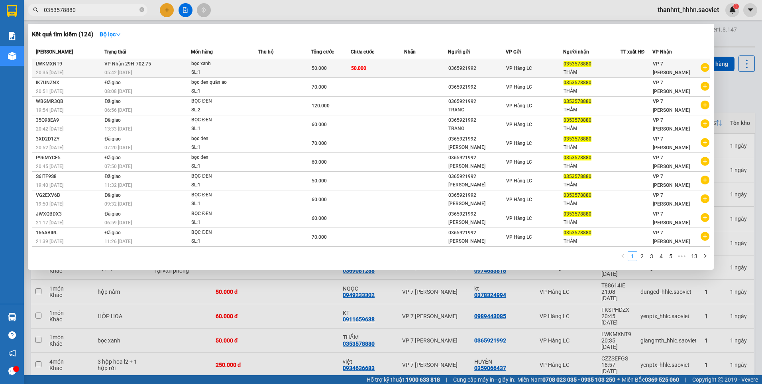
type input "0353578880"
click at [390, 73] on td "50.000" at bounding box center [377, 68] width 53 height 19
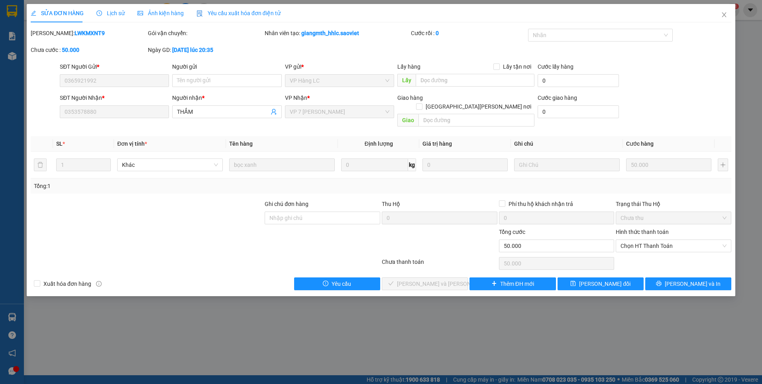
type input "0365921992"
type input "0353578880"
type input "THẮM"
type input "0"
type input "50.000"
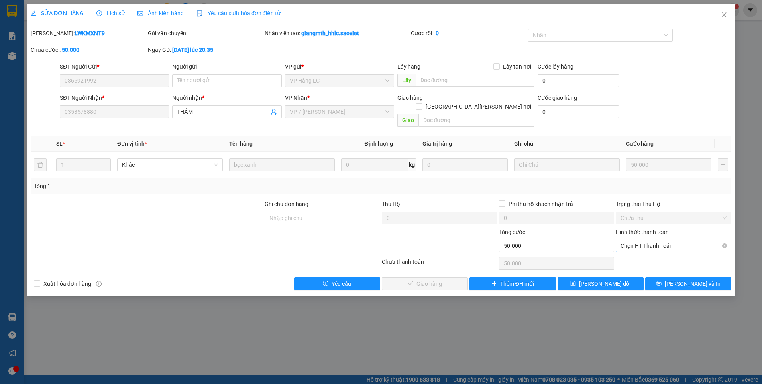
click at [677, 241] on span "Chọn HT Thanh Toán" at bounding box center [674, 246] width 106 height 12
click at [642, 253] on div "Tại văn phòng" at bounding box center [674, 252] width 106 height 9
type input "0"
click at [423, 279] on span "[PERSON_NAME] và [PERSON_NAME] hàng" at bounding box center [451, 283] width 108 height 9
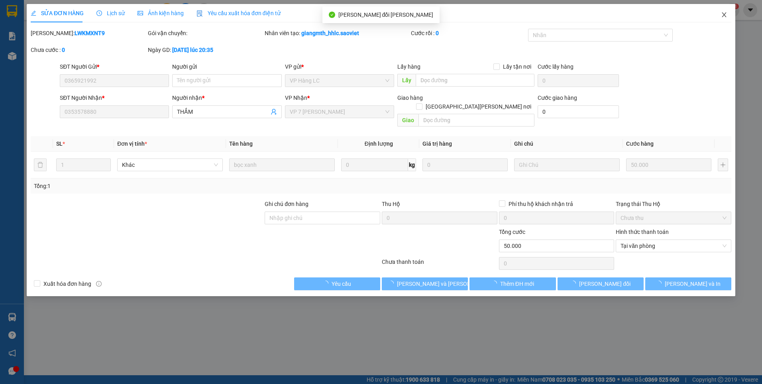
click at [724, 14] on icon "close" at bounding box center [724, 14] width 4 height 5
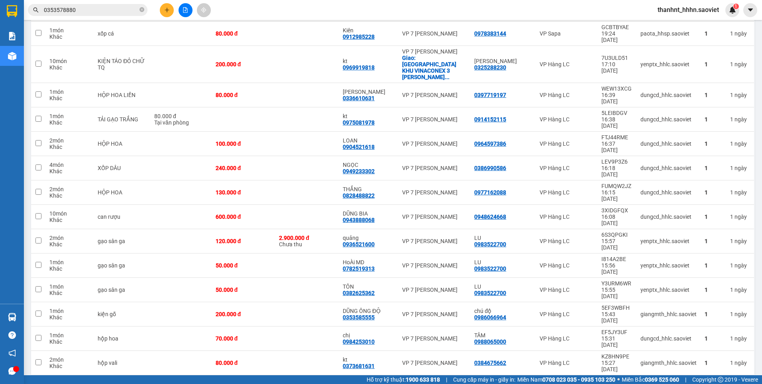
scroll to position [932, 0]
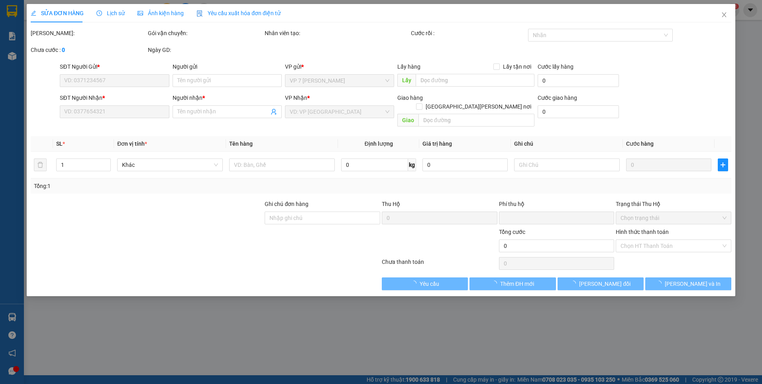
type input "0986663890"
type input "0915657831"
type input "KT"
checkbox input "true"
type input "NHÀ 14 NGÁCH 78 NGÕ 38 XUÂN LA TÂY HỒ"
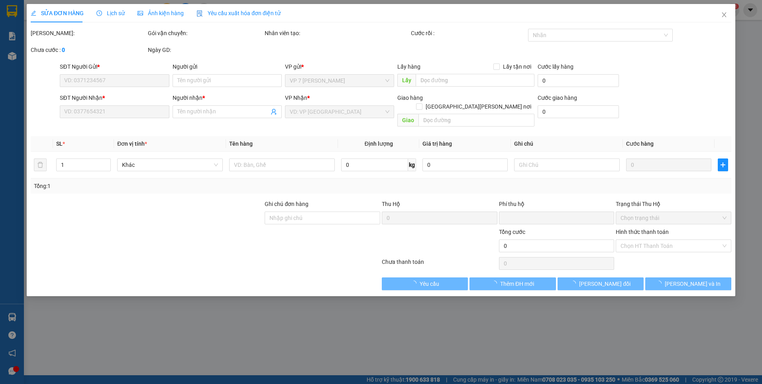
type input "0"
type input "120.000"
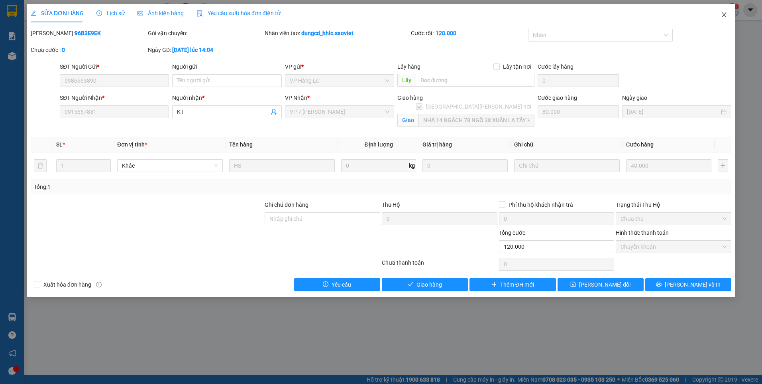
drag, startPoint x: 728, startPoint y: 10, endPoint x: 728, endPoint y: 15, distance: 5.2
click at [728, 10] on span "Close" at bounding box center [724, 15] width 22 height 22
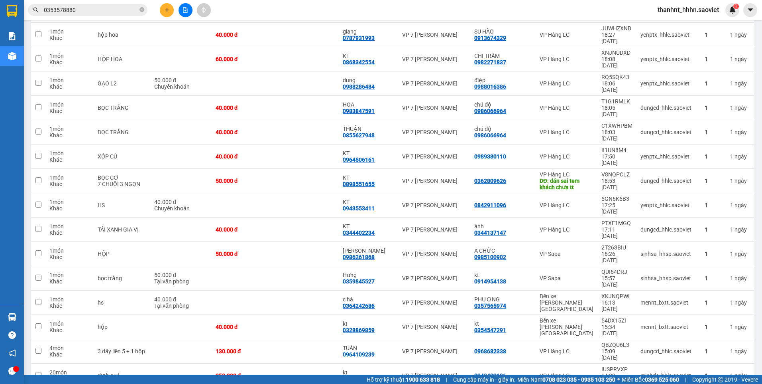
scroll to position [1649, 0]
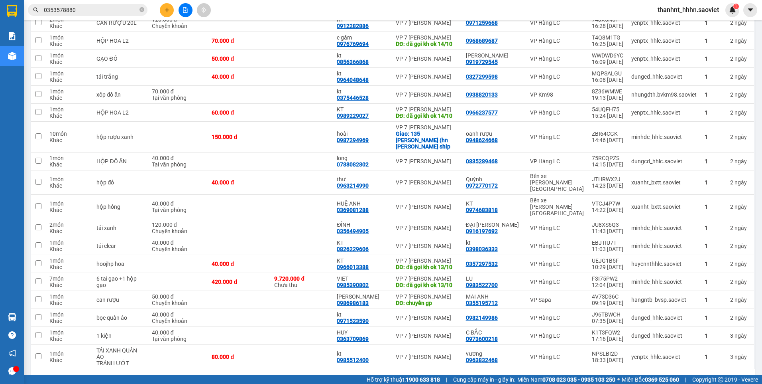
scroll to position [588, 0]
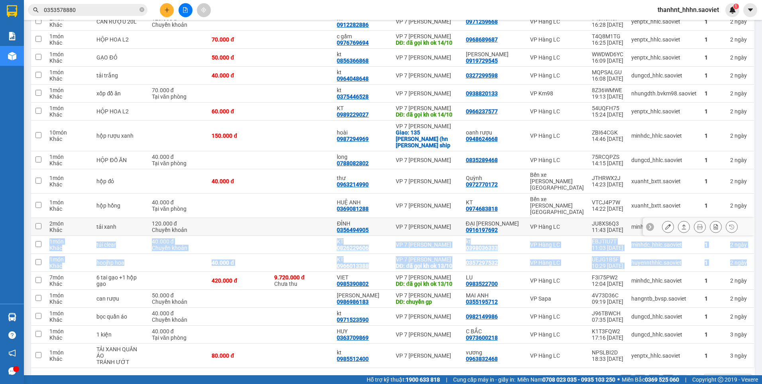
drag, startPoint x: 738, startPoint y: 236, endPoint x: 740, endPoint y: 193, distance: 43.1
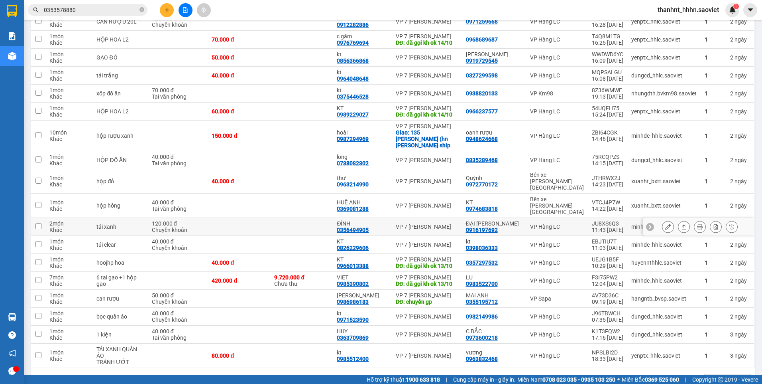
drag, startPoint x: 740, startPoint y: 193, endPoint x: 752, endPoint y: 212, distance: 22.2
click at [753, 211] on main "ver 1.8.147 Kho gửi Trên xe [PERSON_NAME] Hàng đã [PERSON_NAME] hàng 143 đơn [P…" at bounding box center [381, 187] width 762 height 375
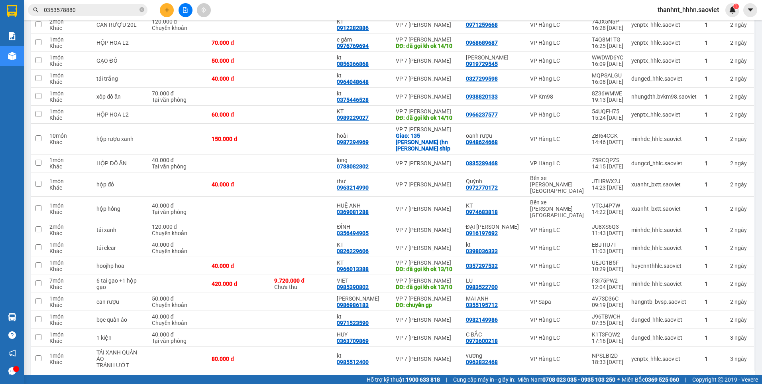
drag, startPoint x: 754, startPoint y: 239, endPoint x: 754, endPoint y: 176, distance: 63.4
click at [754, 176] on main "ver 1.8.147 Kho gửi Trên xe [PERSON_NAME] Hàng đã [PERSON_NAME] hàng 143 đơn [P…" at bounding box center [381, 187] width 762 height 375
drag, startPoint x: 756, startPoint y: 241, endPoint x: 763, endPoint y: 196, distance: 45.6
click at [762, 196] on html "Kết quả [PERSON_NAME] ( 124 ) Bộ lọc Mã ĐH Trạng thái Món hàng Thu hộ Tổng [PER…" at bounding box center [381, 192] width 762 height 384
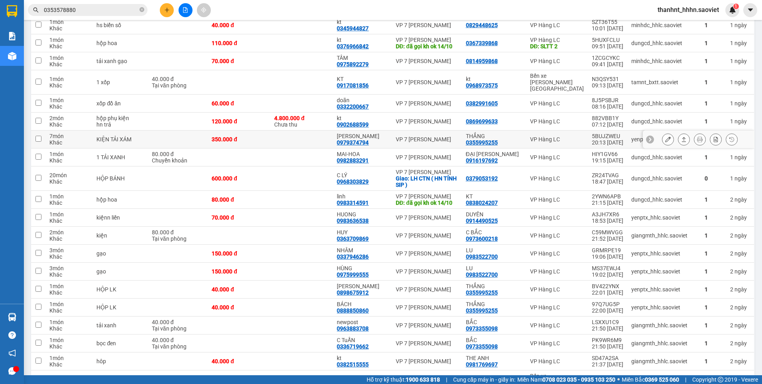
scroll to position [120, 0]
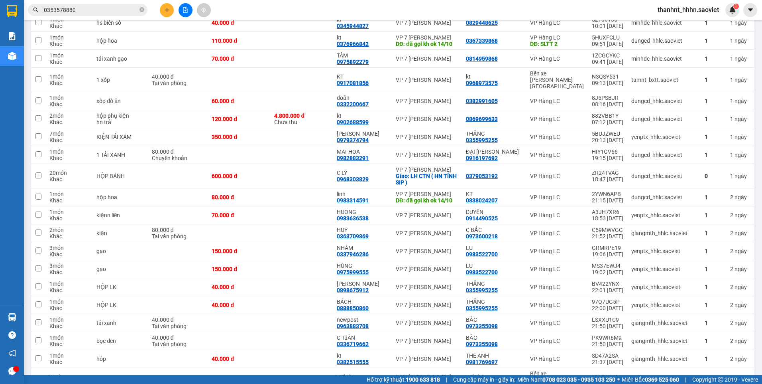
click at [79, 12] on input "0353578880" at bounding box center [91, 10] width 94 height 9
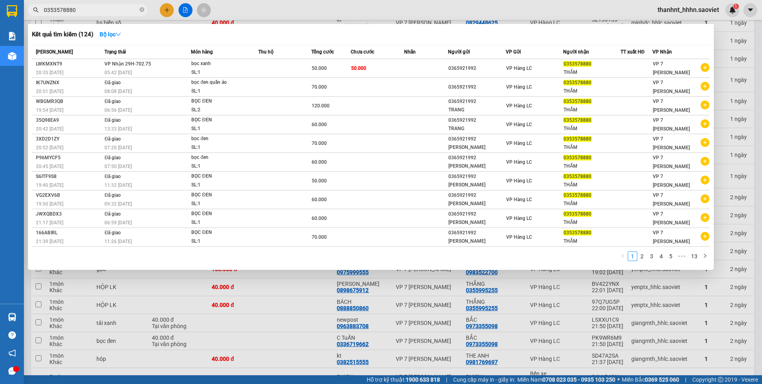
drag, startPoint x: 79, startPoint y: 11, endPoint x: -2, endPoint y: 12, distance: 80.5
click at [0, 12] on html "Kết quả [PERSON_NAME] ( 124 ) Bộ lọc Mã ĐH Trạng thái Món hàng Thu hộ Tổng [PER…" at bounding box center [381, 192] width 762 height 384
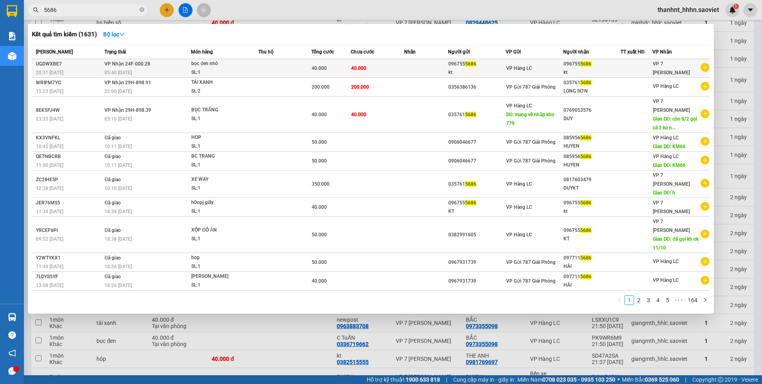
type input "5686"
click at [291, 72] on td at bounding box center [284, 68] width 53 height 19
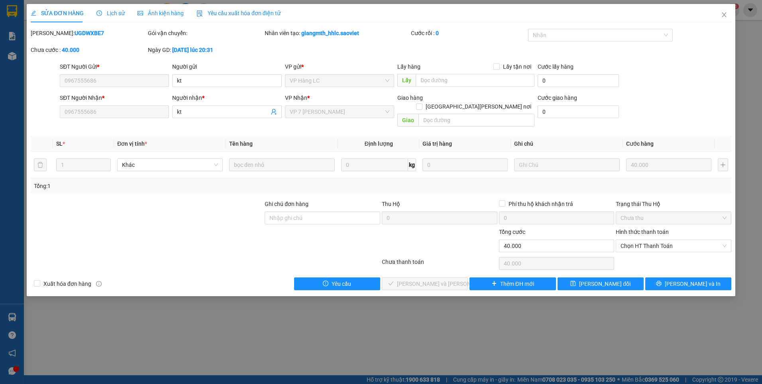
type input "0967555686"
type input "kt"
type input "0967555686"
type input "kt"
type input "0"
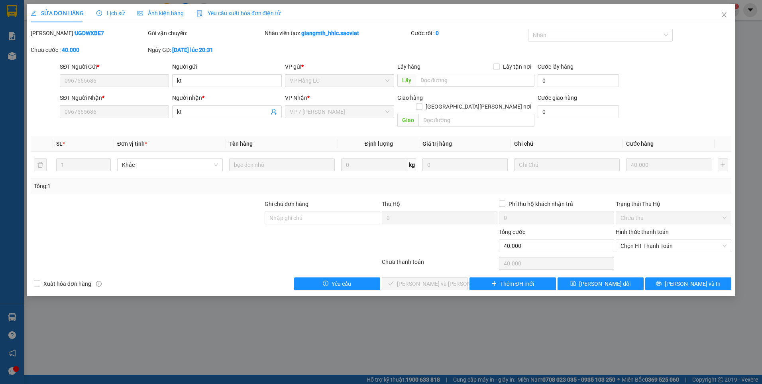
type input "40.000"
click at [464, 114] on input "text" at bounding box center [477, 120] width 116 height 13
type input "ship"
click at [589, 279] on button "[PERSON_NAME] đổi" at bounding box center [601, 283] width 86 height 13
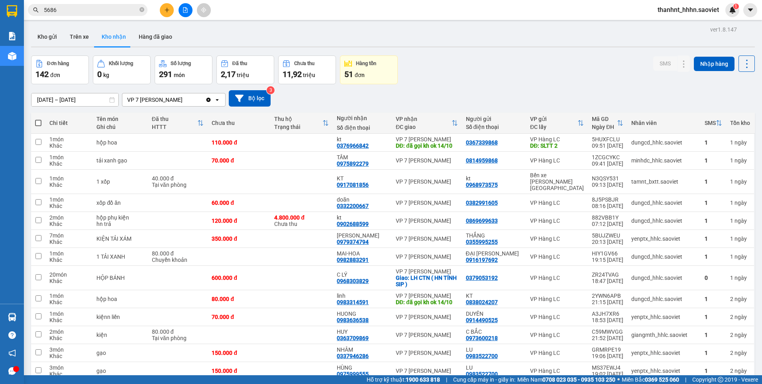
click at [100, 8] on input "5686" at bounding box center [91, 10] width 94 height 9
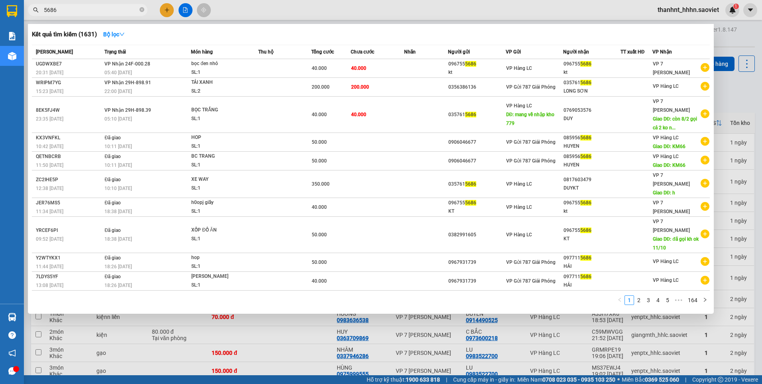
click at [65, 8] on input "5686" at bounding box center [91, 10] width 94 height 9
click at [90, 11] on input "5686" at bounding box center [91, 10] width 94 height 9
